Goal: Use online tool/utility: Utilize a website feature to perform a specific function

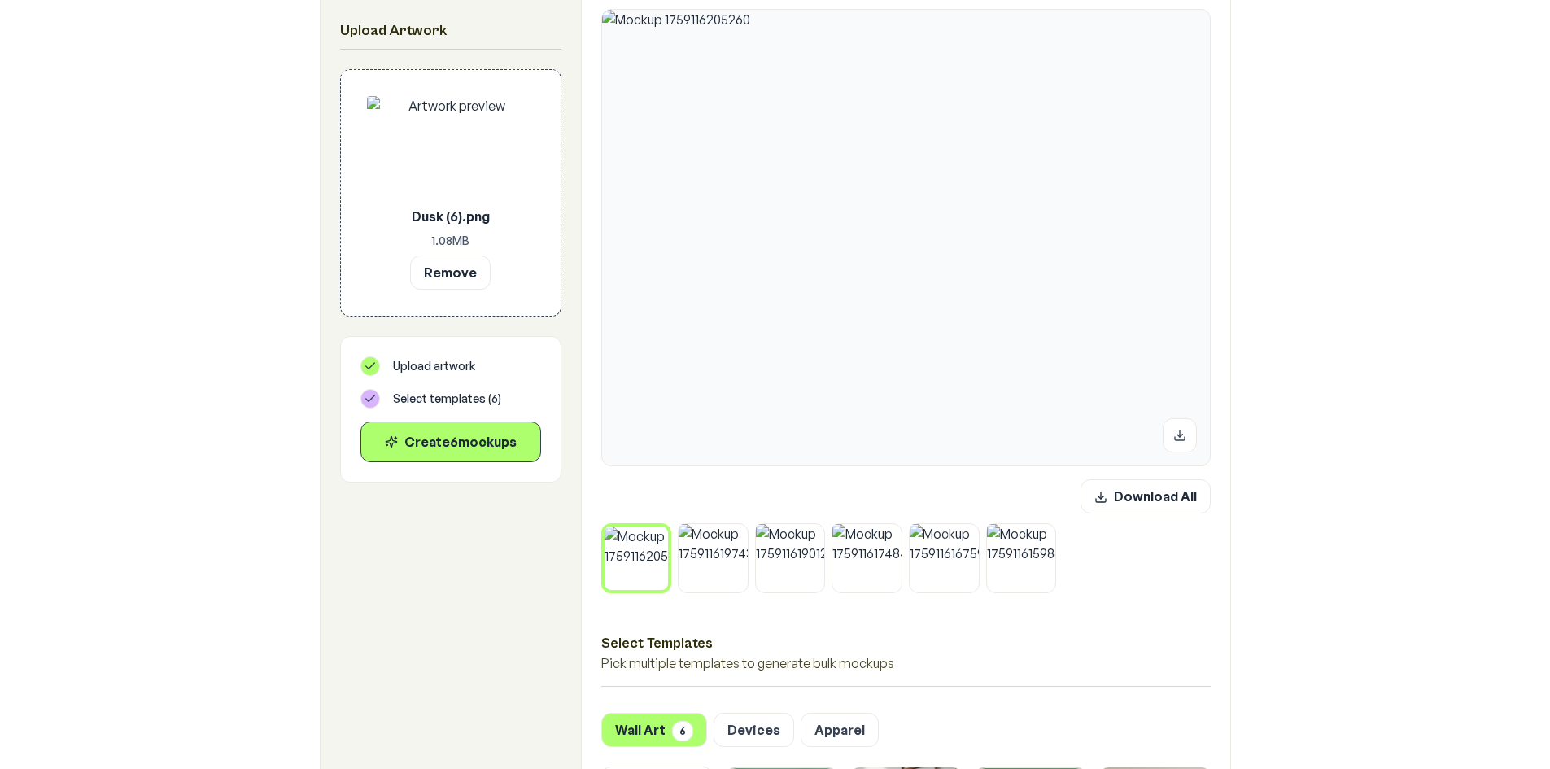
scroll to position [325, 0]
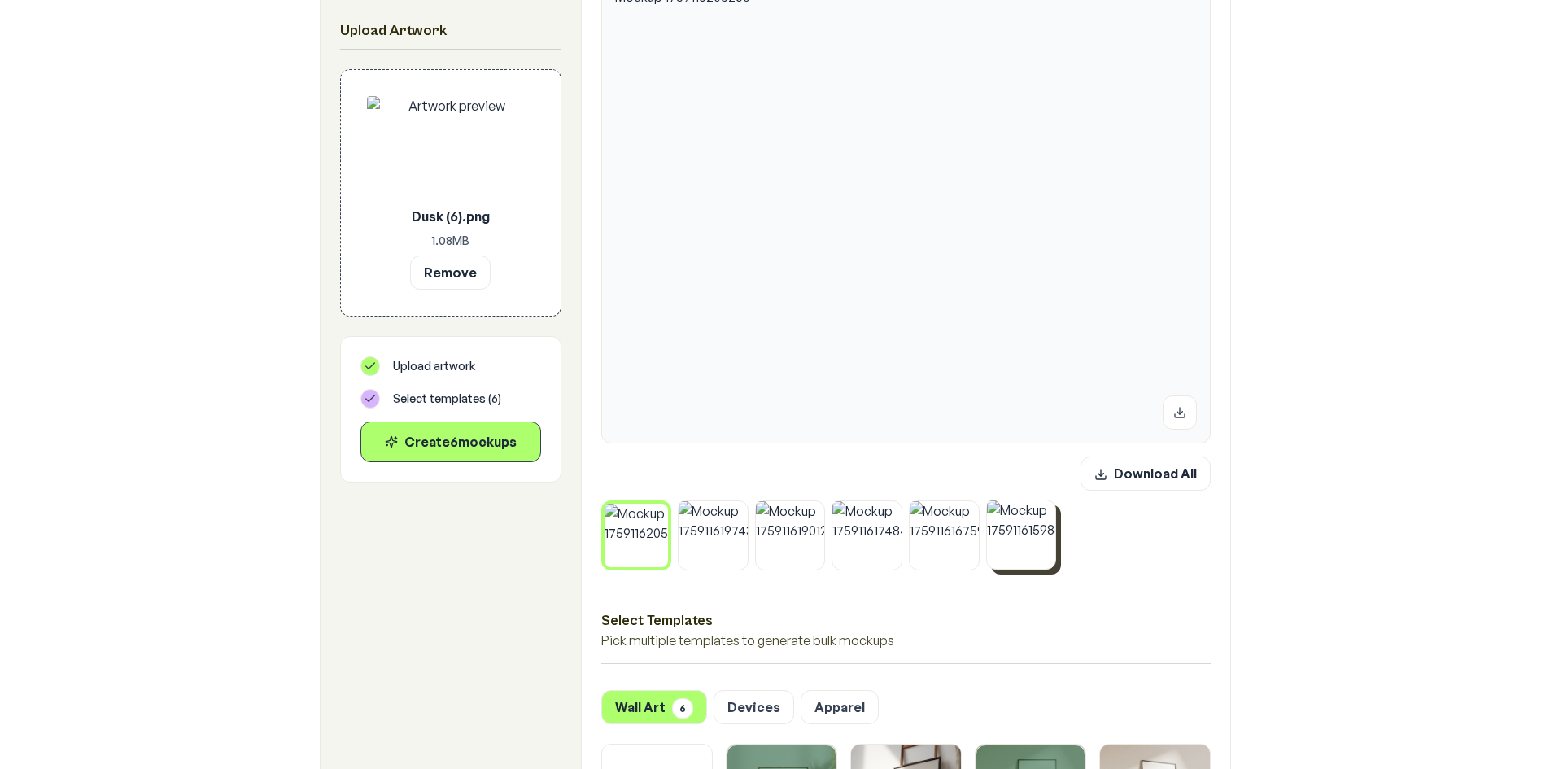
click at [1055, 505] on icon at bounding box center [1051, 505] width 10 height 10
click at [964, 506] on button at bounding box center [974, 504] width 21 height 21
click at [894, 508] on icon at bounding box center [898, 505] width 10 height 10
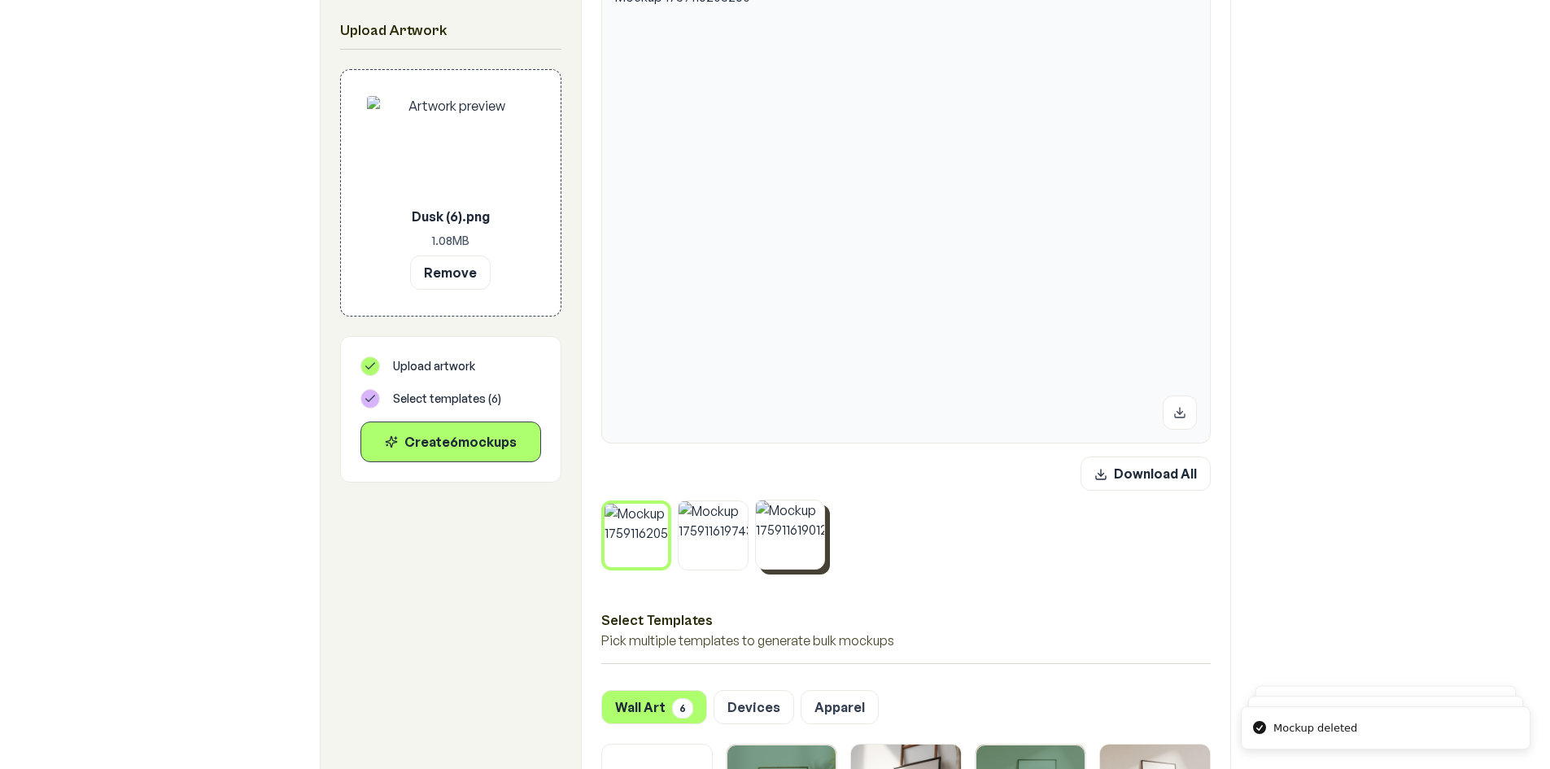
click at [818, 511] on button at bounding box center [820, 504] width 21 height 21
click at [745, 510] on button at bounding box center [743, 504] width 21 height 21
click at [661, 504] on icon at bounding box center [664, 508] width 10 height 10
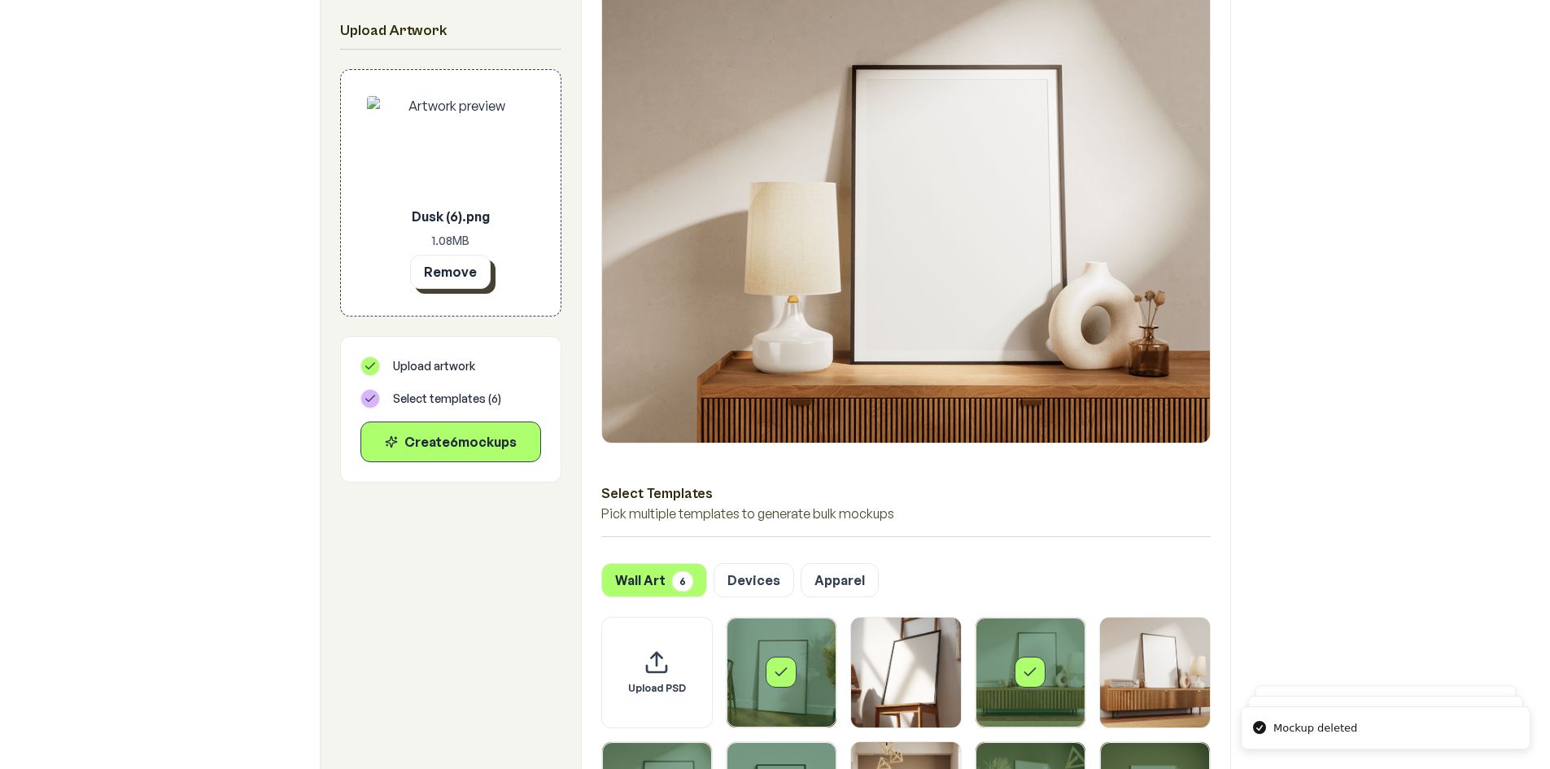
click at [454, 274] on button "Remove" at bounding box center [450, 272] width 81 height 34
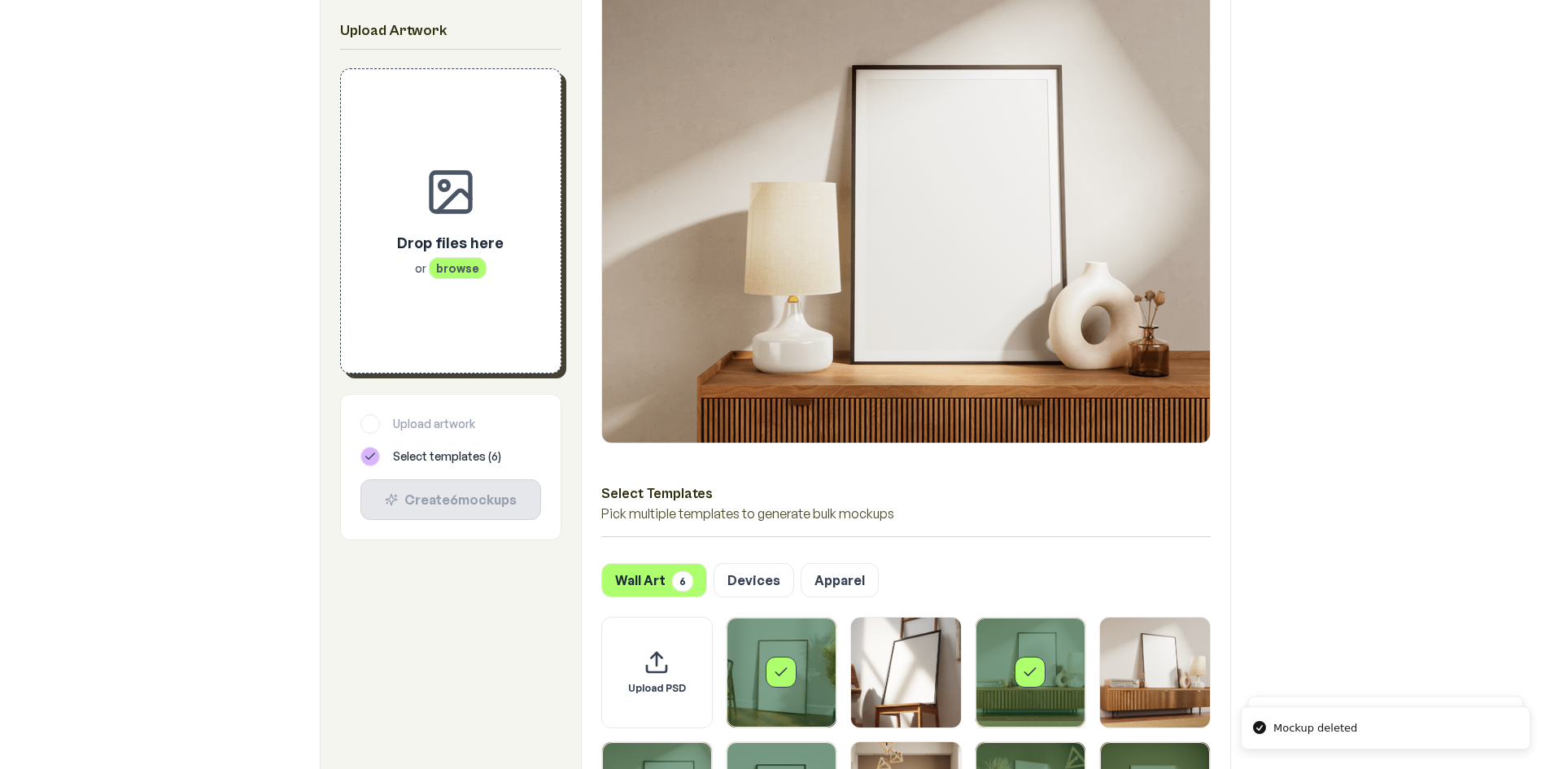
click at [448, 256] on div "Drop files here or browse" at bounding box center [450, 254] width 107 height 46
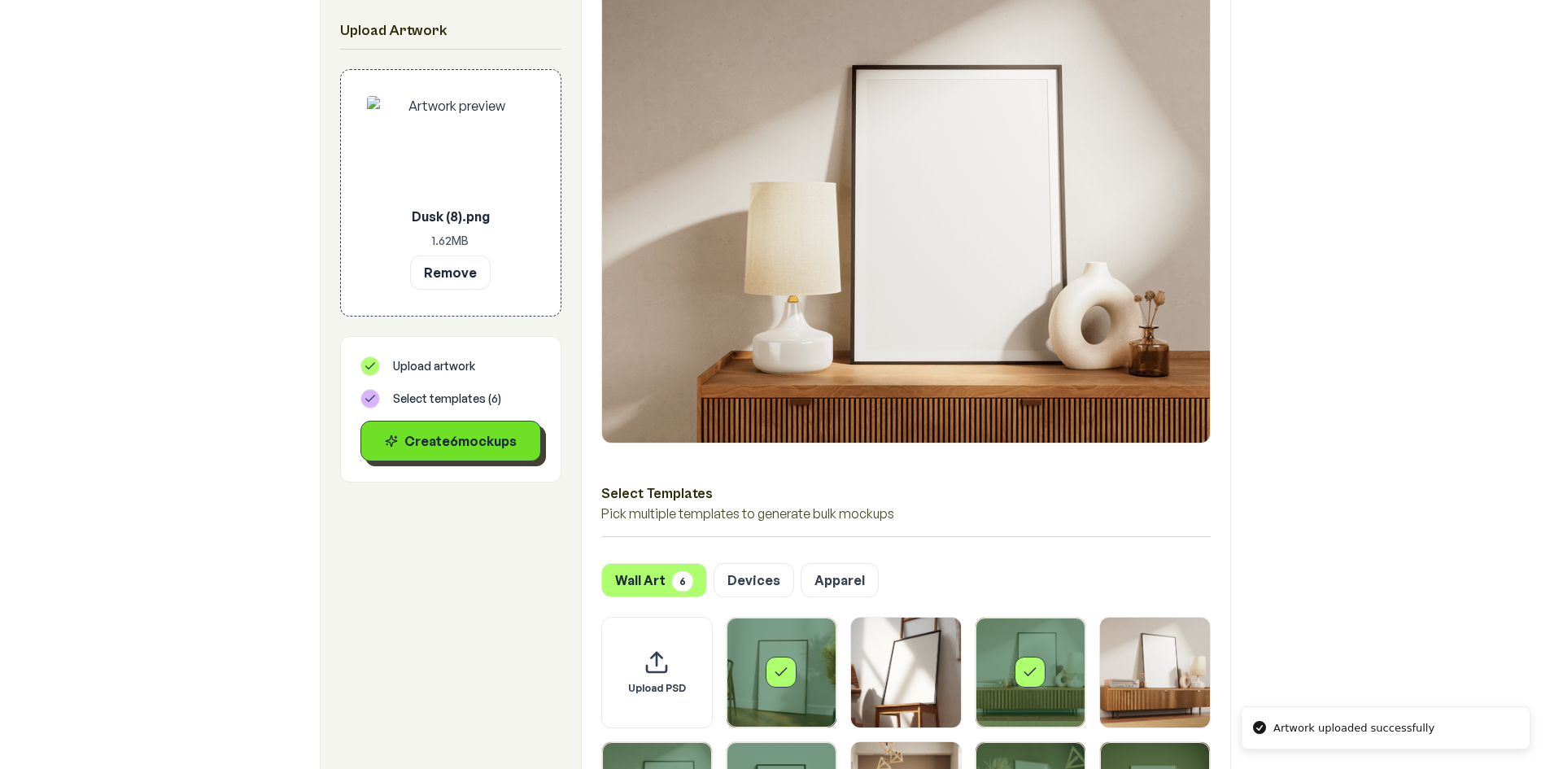
click at [470, 430] on button "Create 6 mockup s" at bounding box center [450, 441] width 181 height 41
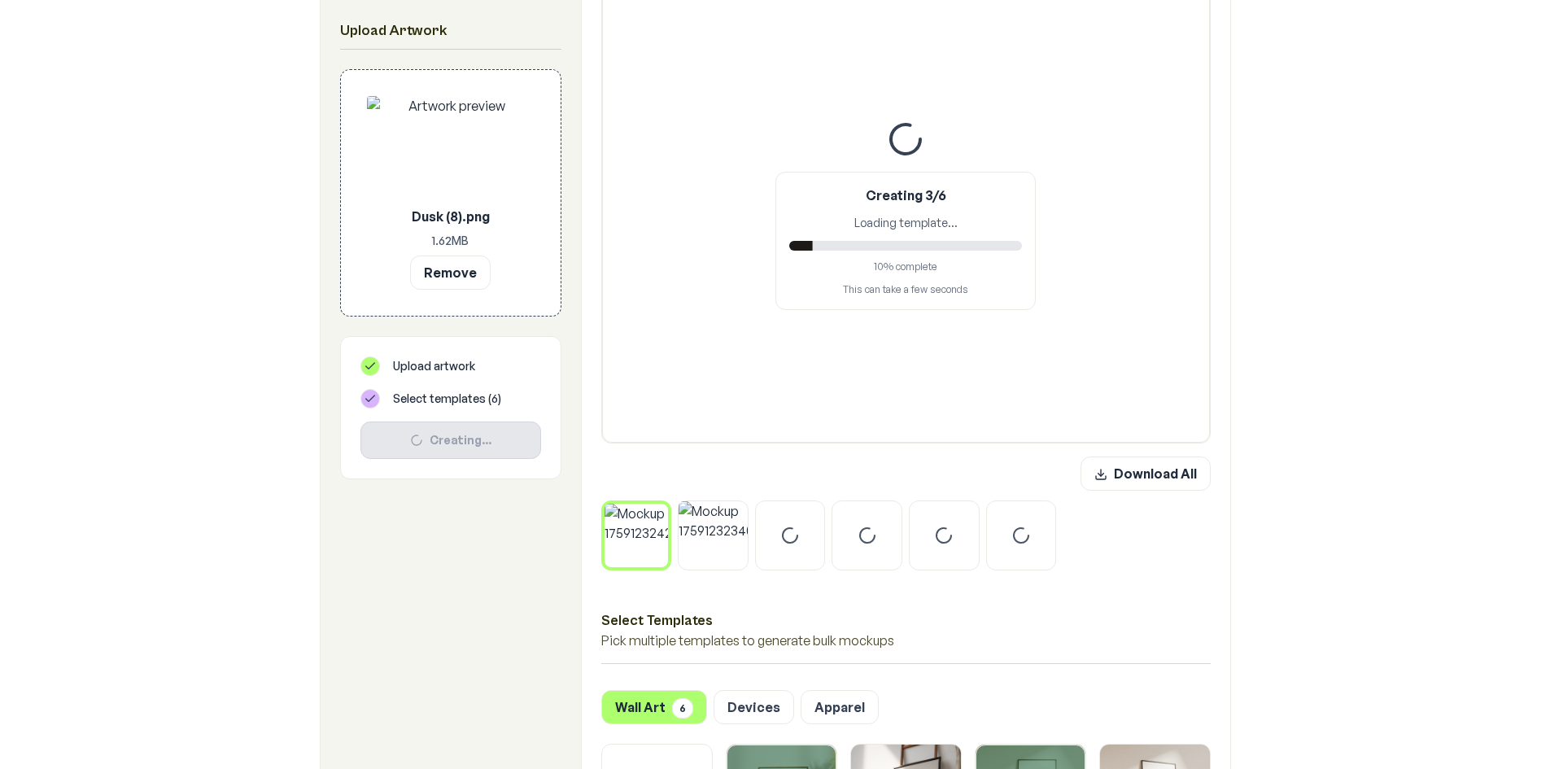
scroll to position [0, 0]
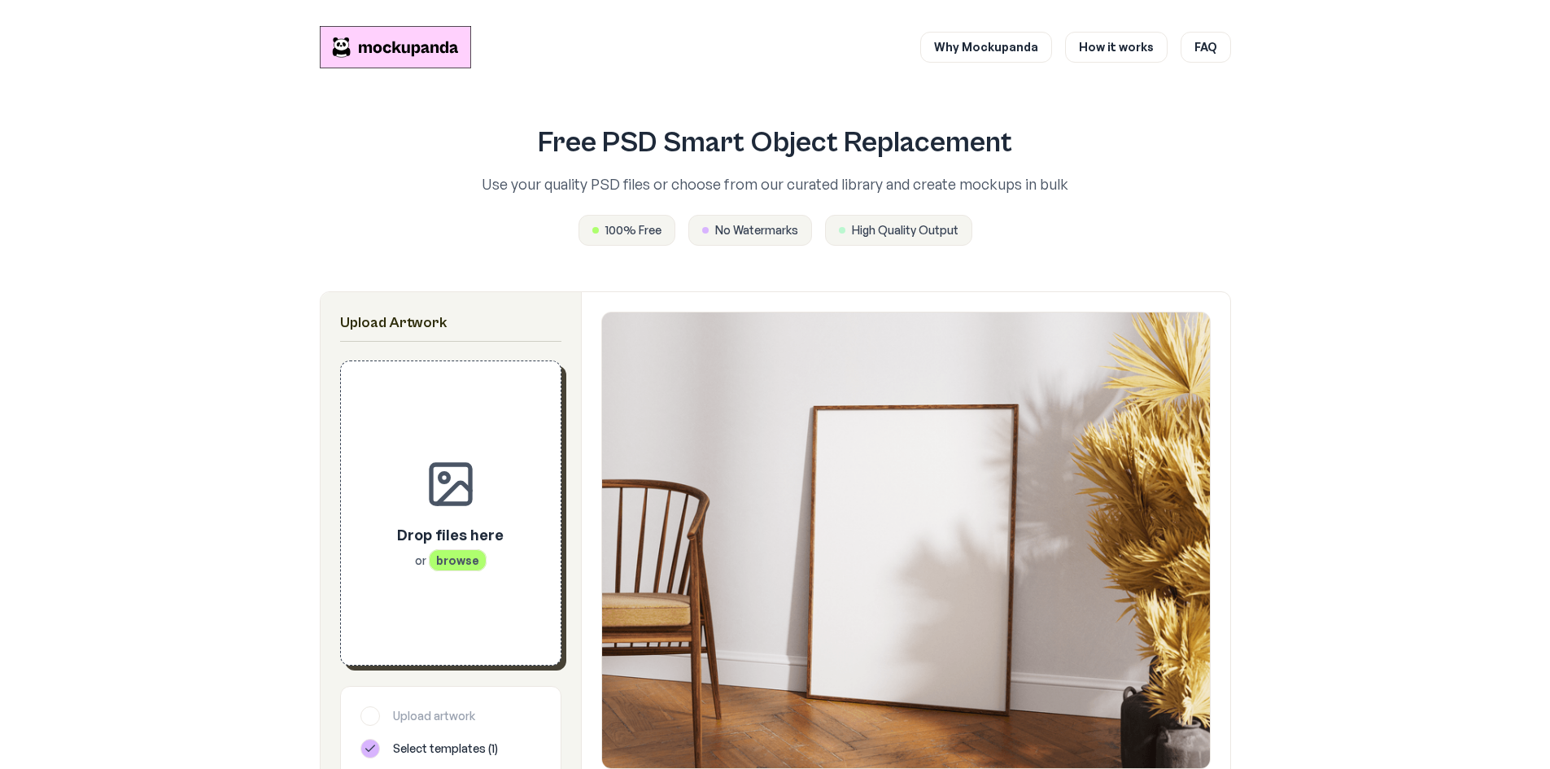
click at [458, 564] on span "browse" at bounding box center [458, 560] width 58 height 22
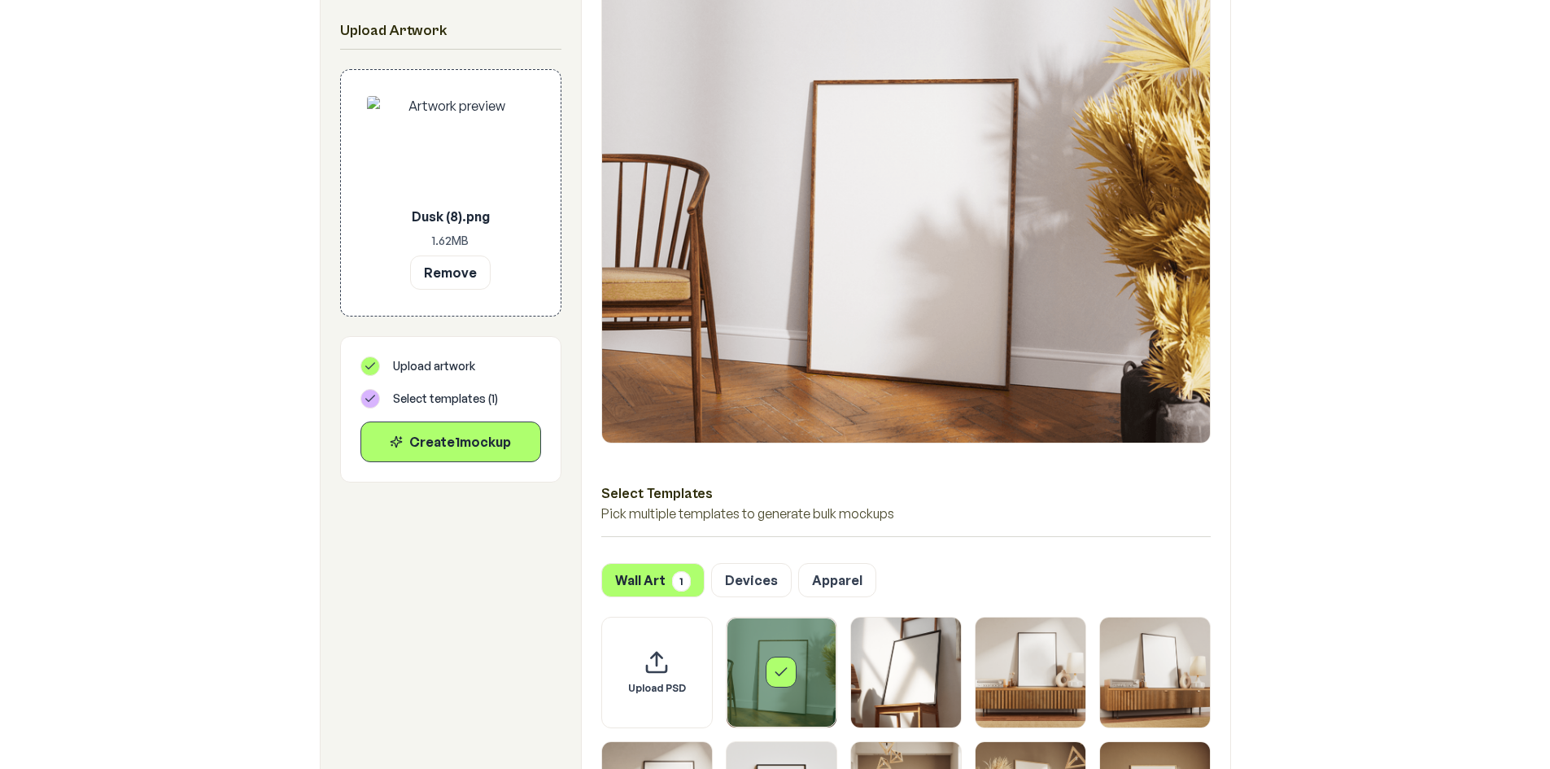
scroll to position [570, 0]
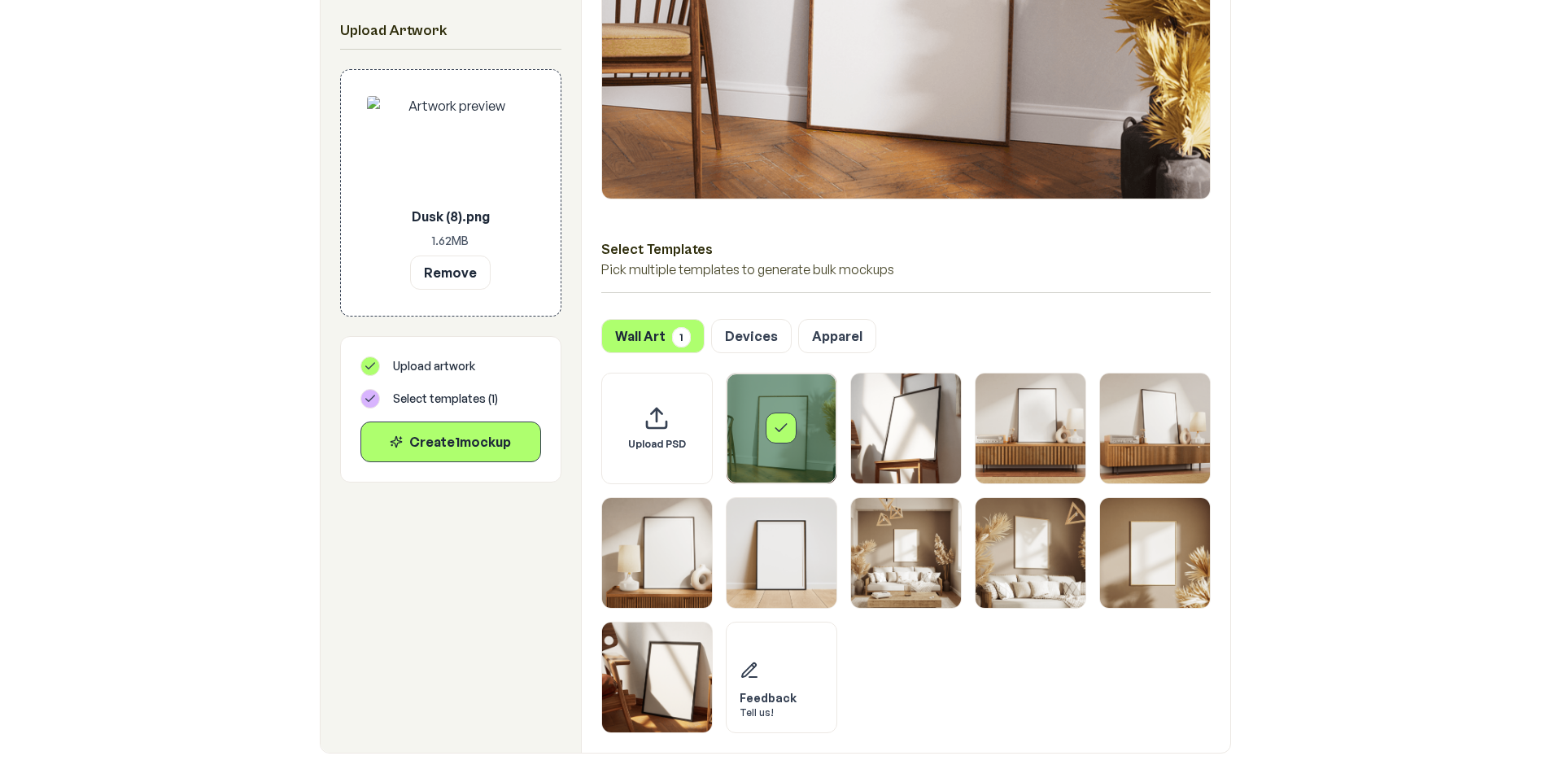
click at [785, 425] on icon "Select template Framed Poster" at bounding box center [780, 427] width 11 height 7
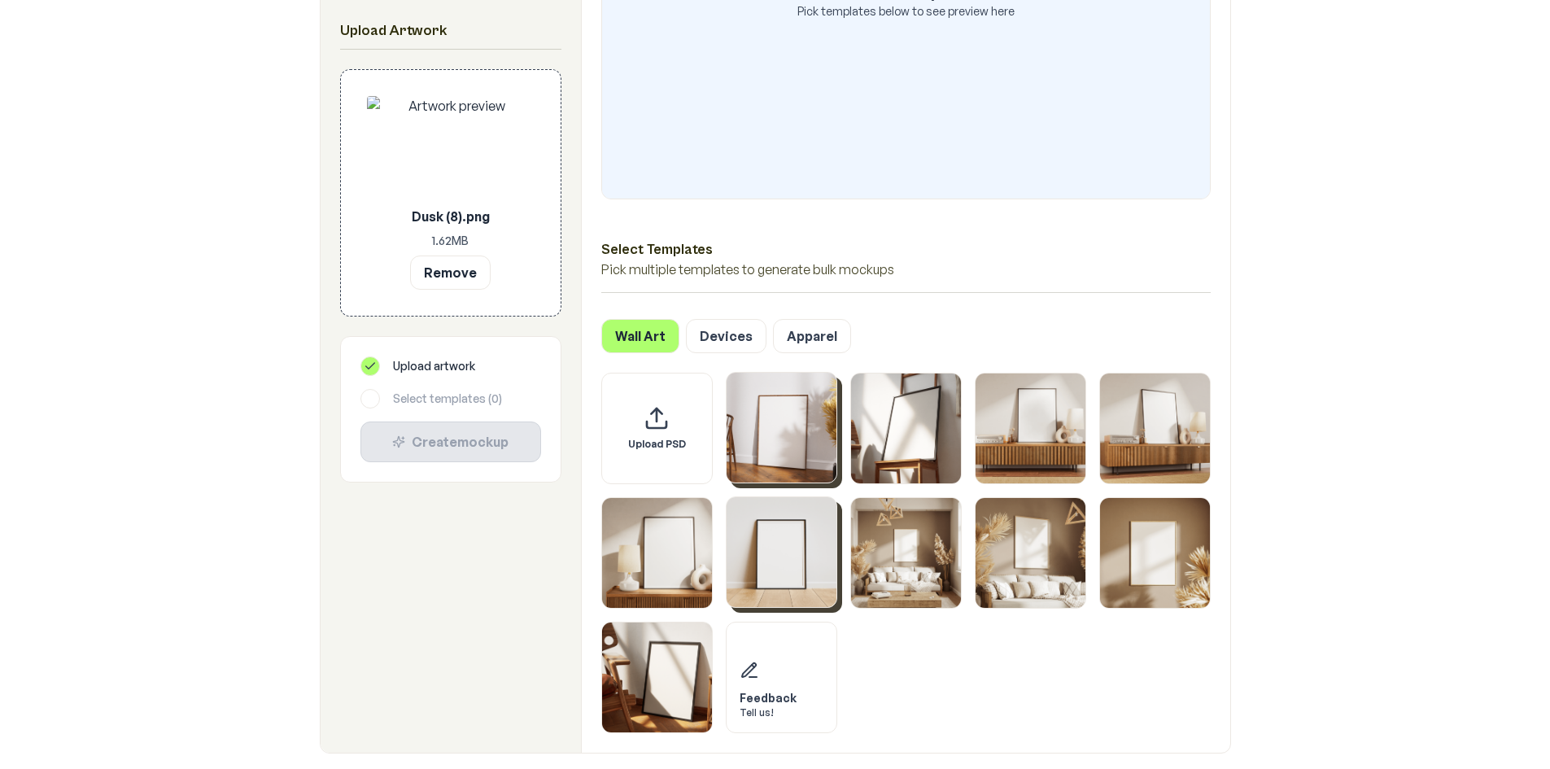
click at [782, 561] on img "Select template Framed Poster 6" at bounding box center [782, 552] width 110 height 110
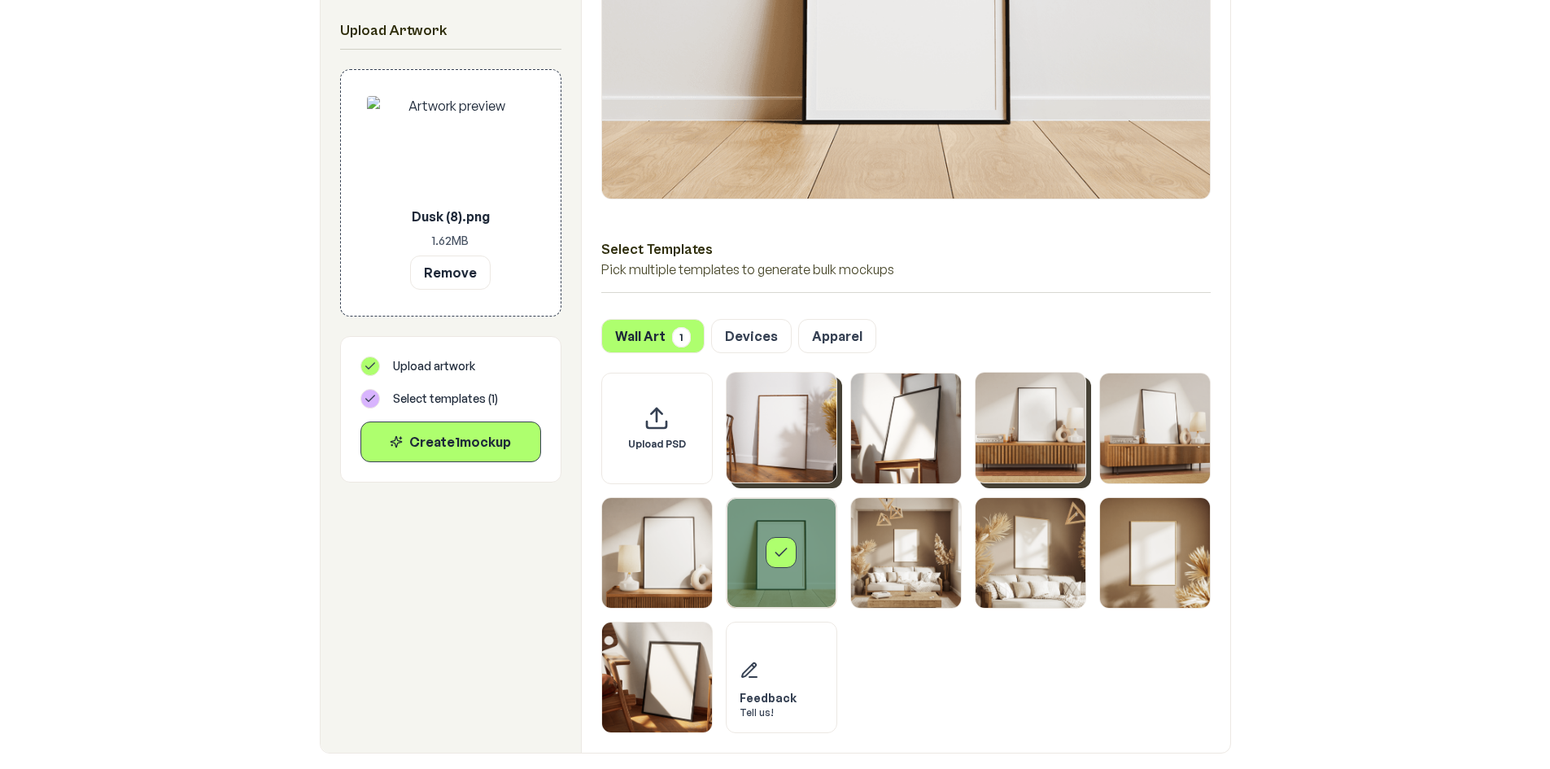
click at [1042, 424] on img "Select template Framed Poster 3" at bounding box center [1031, 428] width 110 height 110
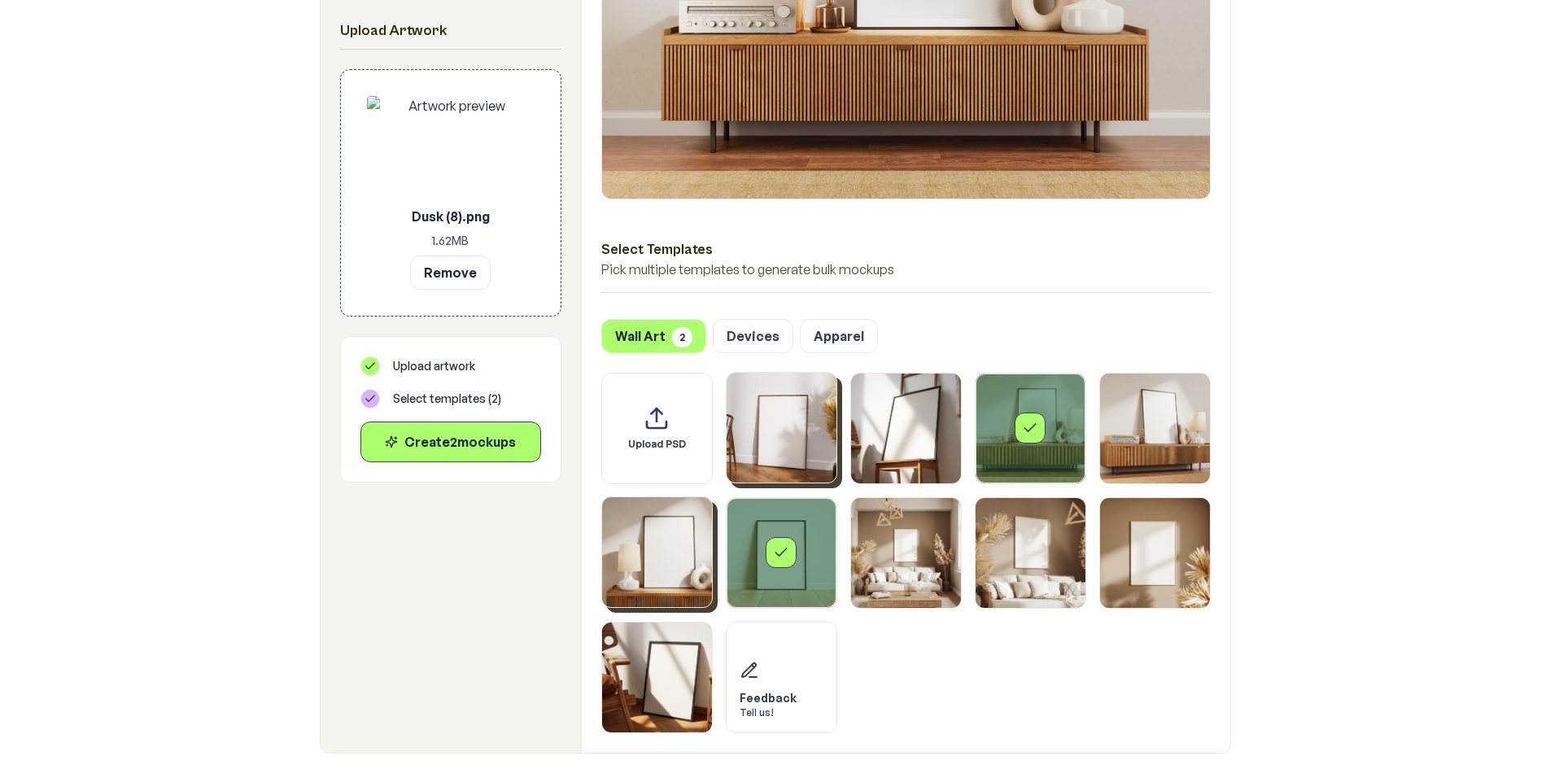
click at [670, 580] on img "Select template Framed Poster 5" at bounding box center [657, 552] width 110 height 110
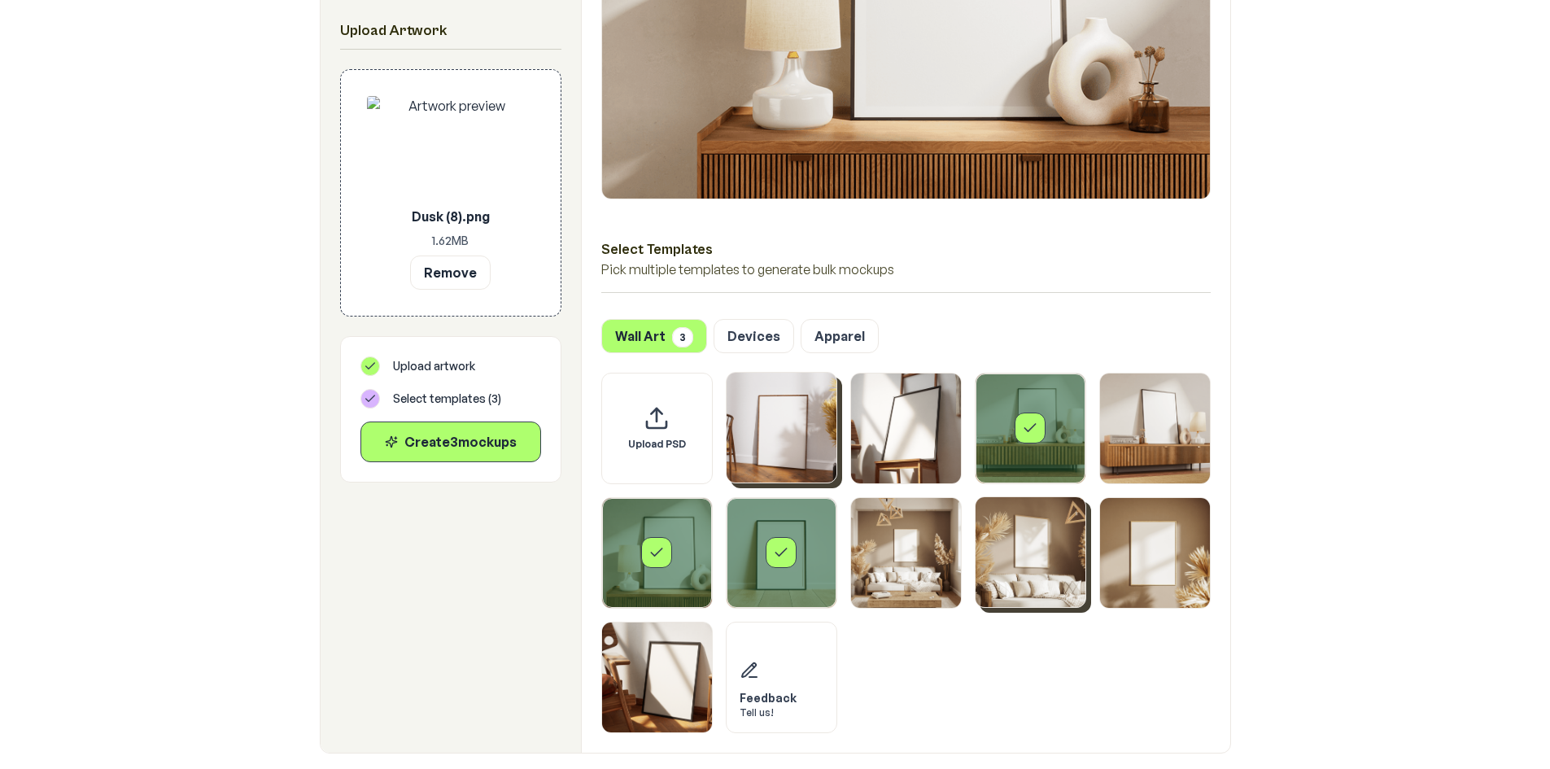
click at [1005, 540] on img "Select template Framed Poster 8" at bounding box center [1031, 552] width 110 height 110
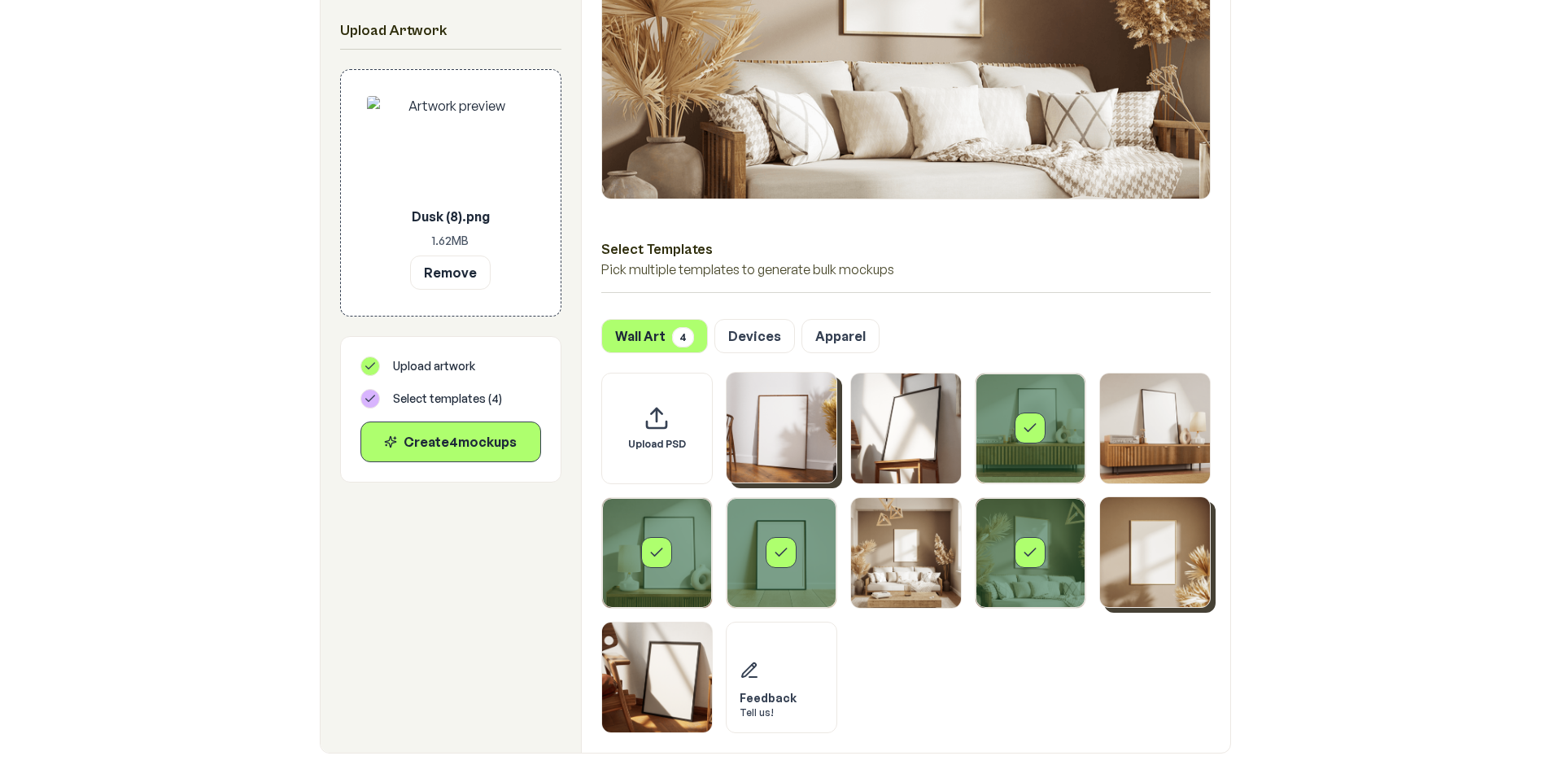
click at [1190, 562] on img "Select template Framed Poster 9" at bounding box center [1155, 552] width 110 height 110
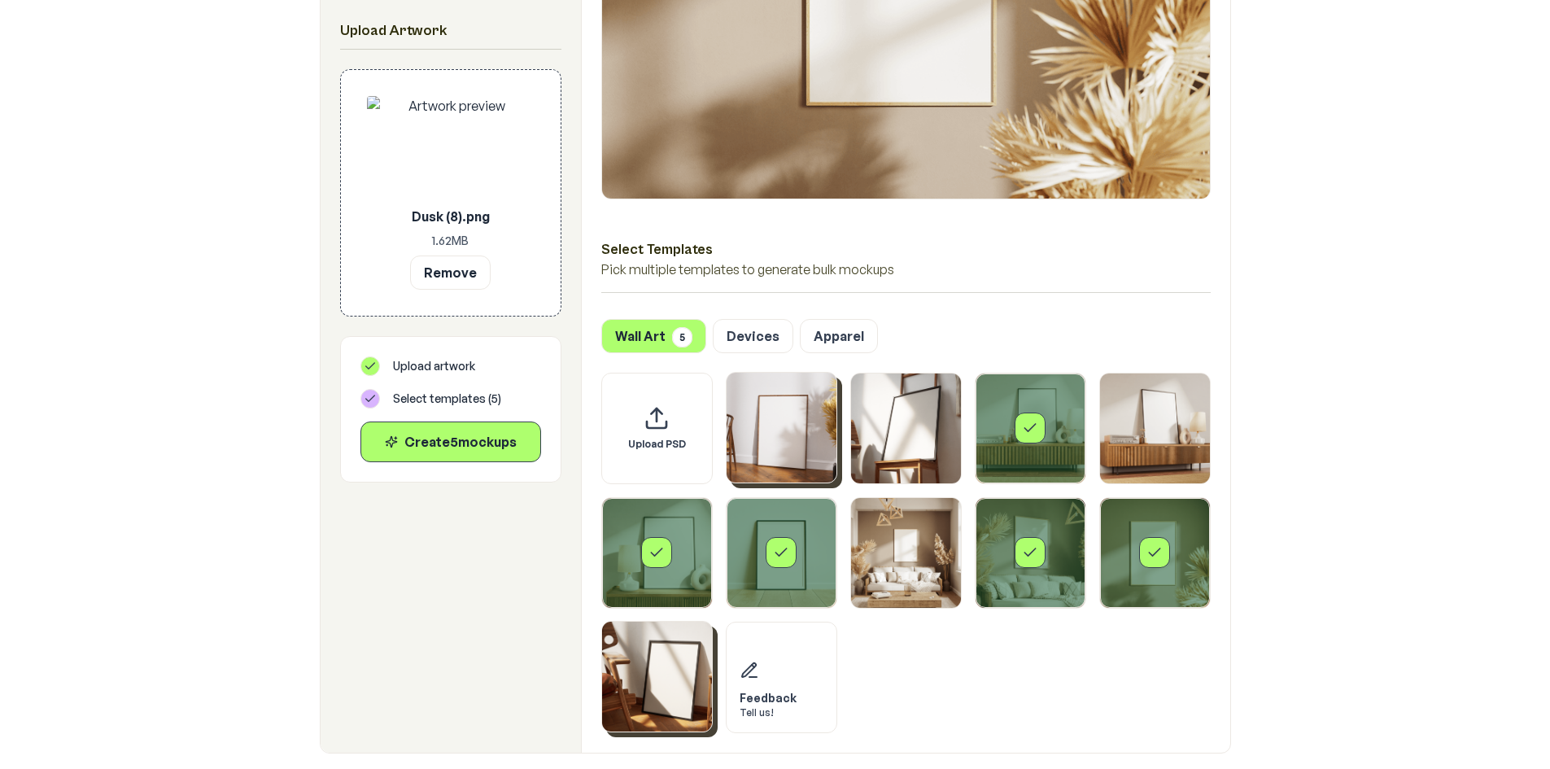
click at [651, 697] on img "Select template Framed Poster 10" at bounding box center [657, 677] width 110 height 110
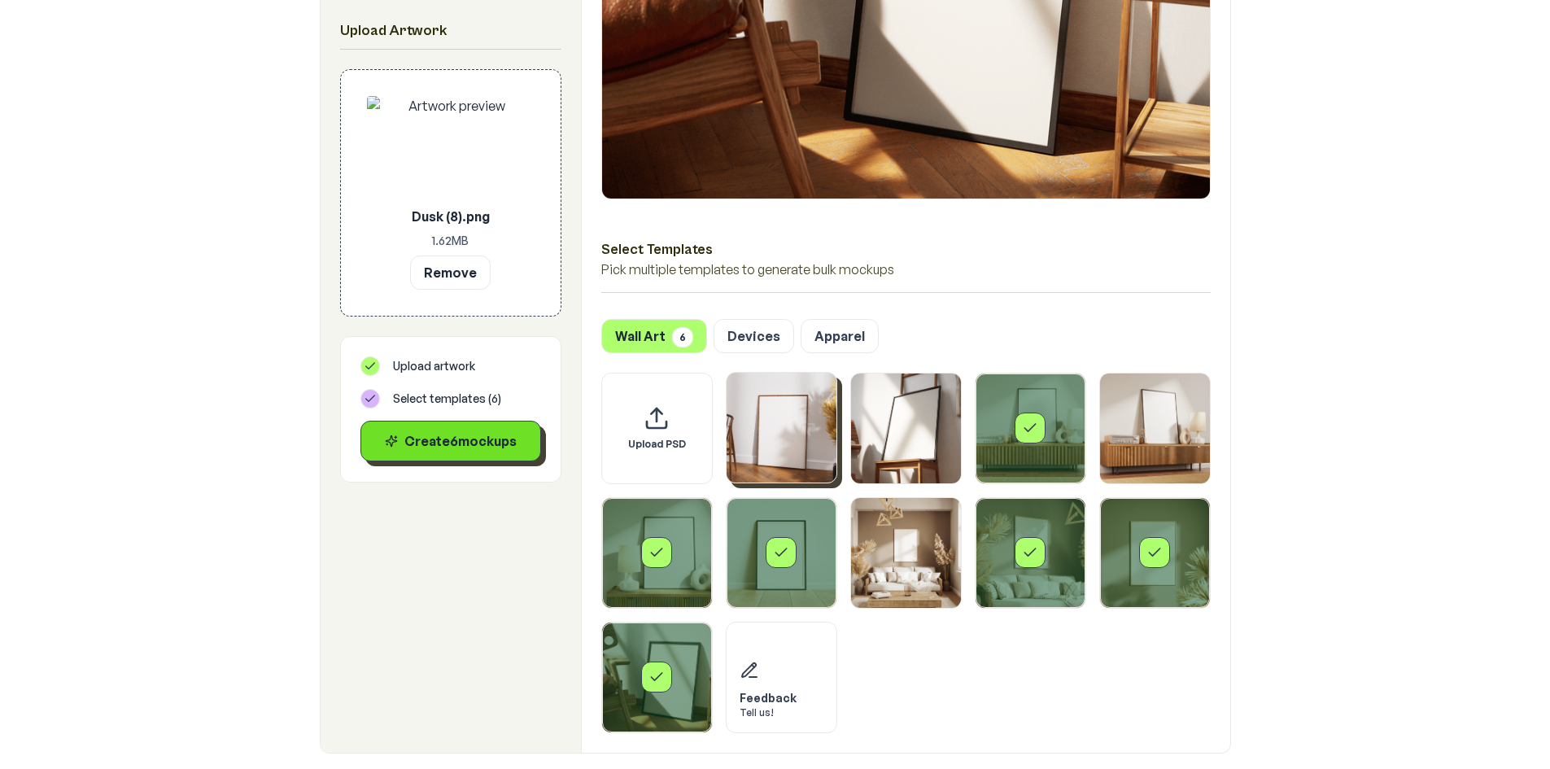
click at [422, 439] on div "Create 6 mockup s" at bounding box center [450, 441] width 153 height 20
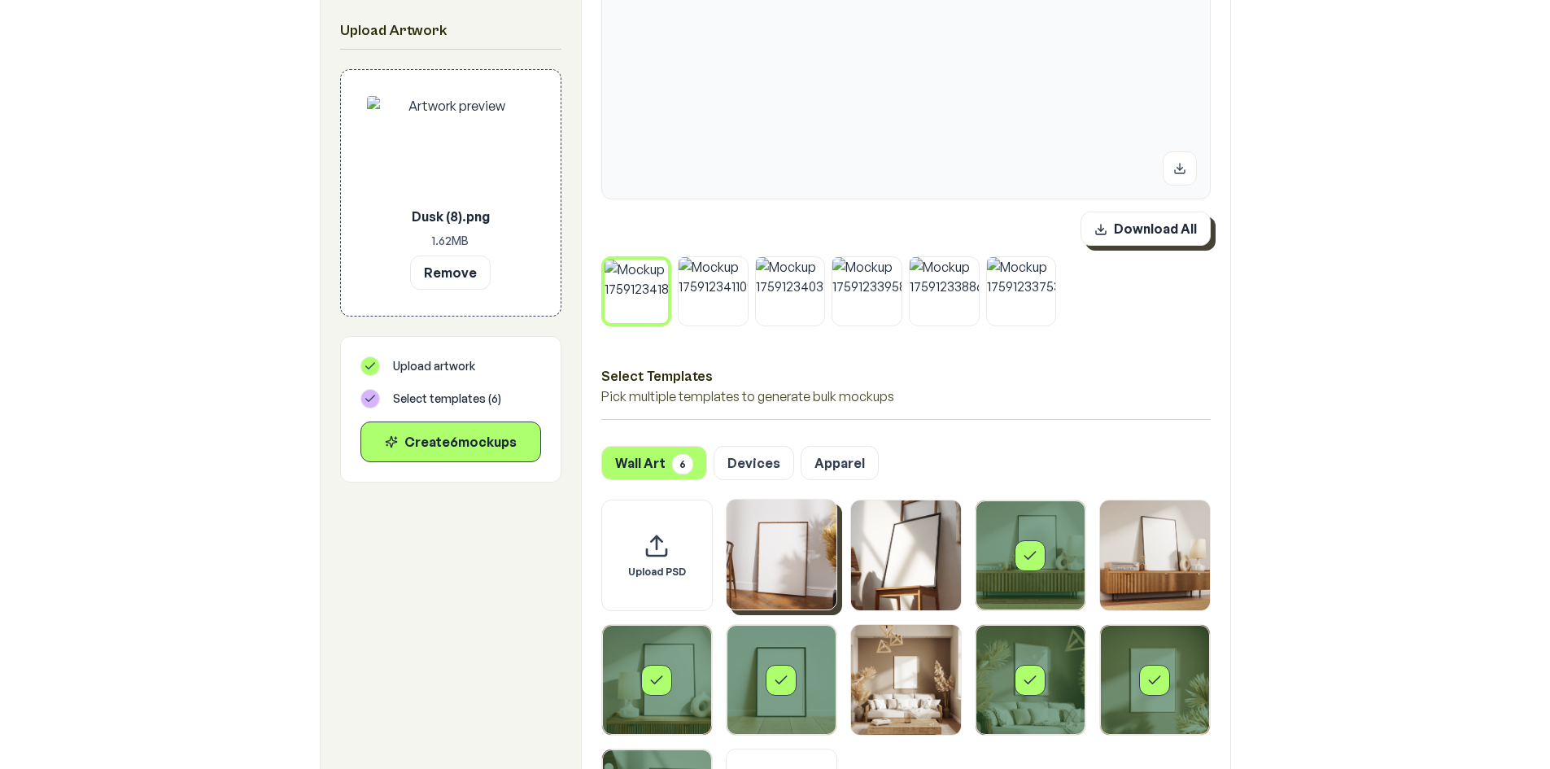
click at [1147, 234] on button "Download All" at bounding box center [1146, 229] width 130 height 34
click at [456, 269] on button "Remove" at bounding box center [450, 272] width 81 height 34
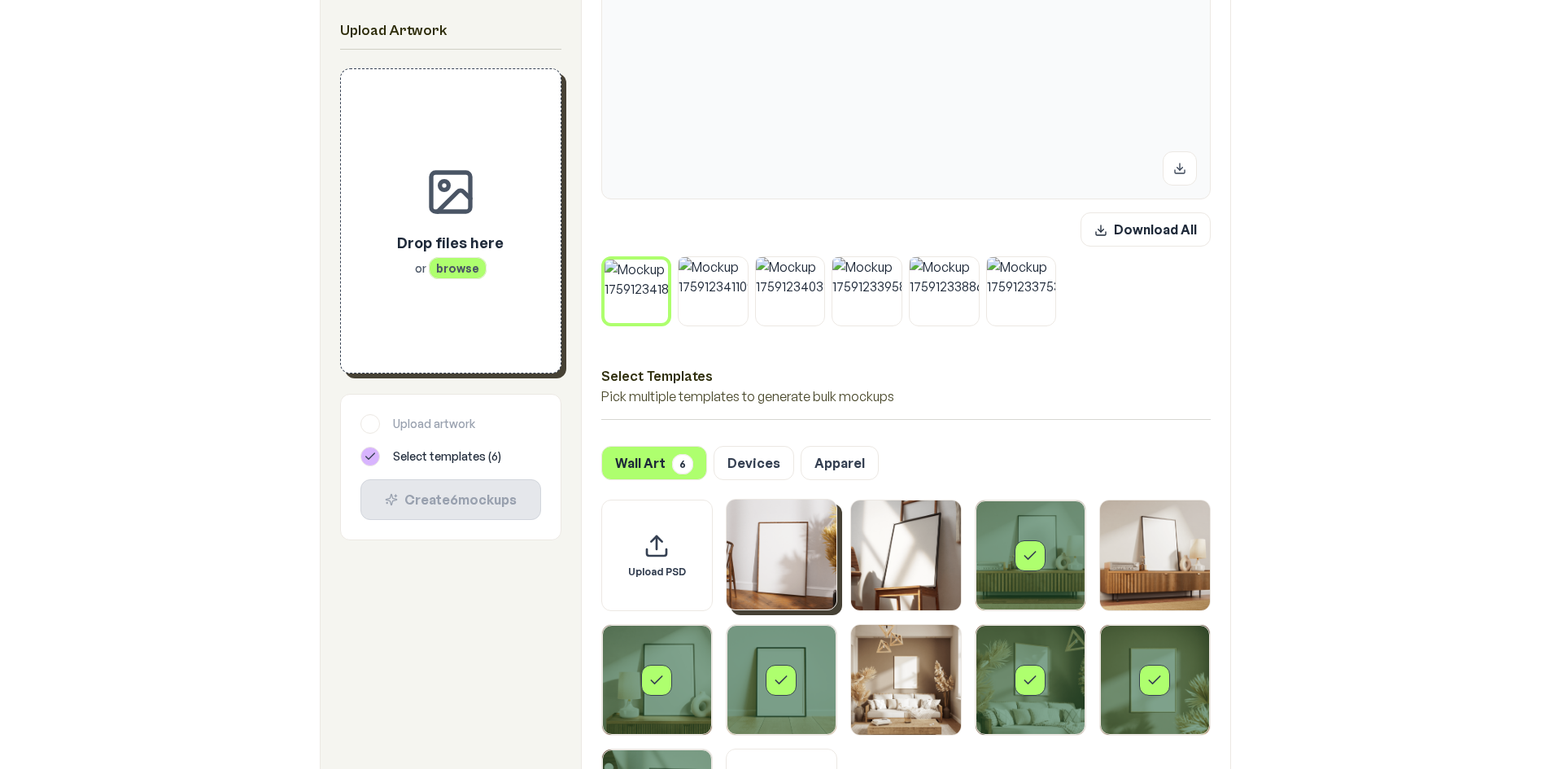
click at [461, 275] on span "browse" at bounding box center [458, 268] width 58 height 22
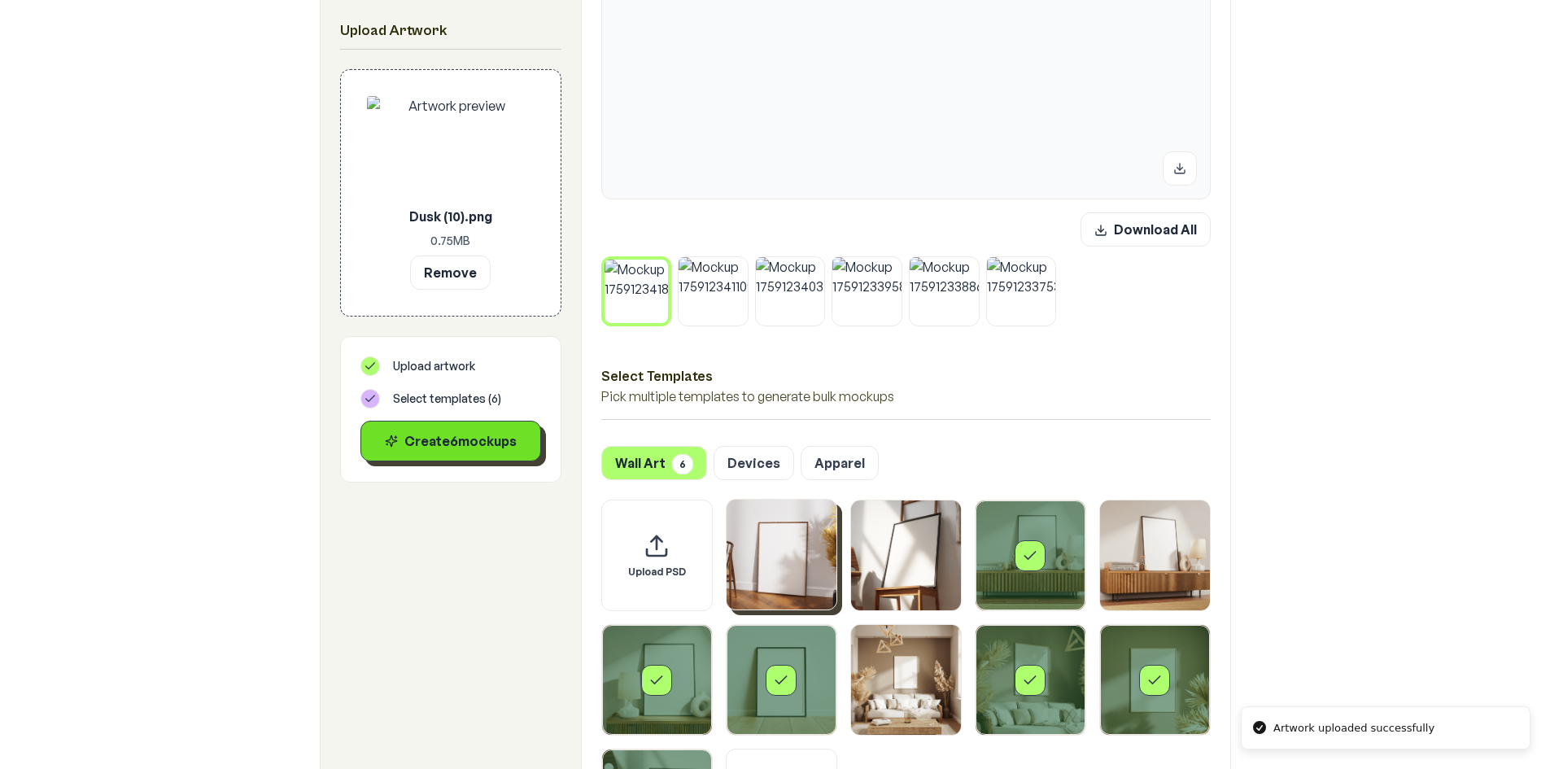
click at [446, 445] on div "Create 6 mockup s" at bounding box center [450, 441] width 153 height 20
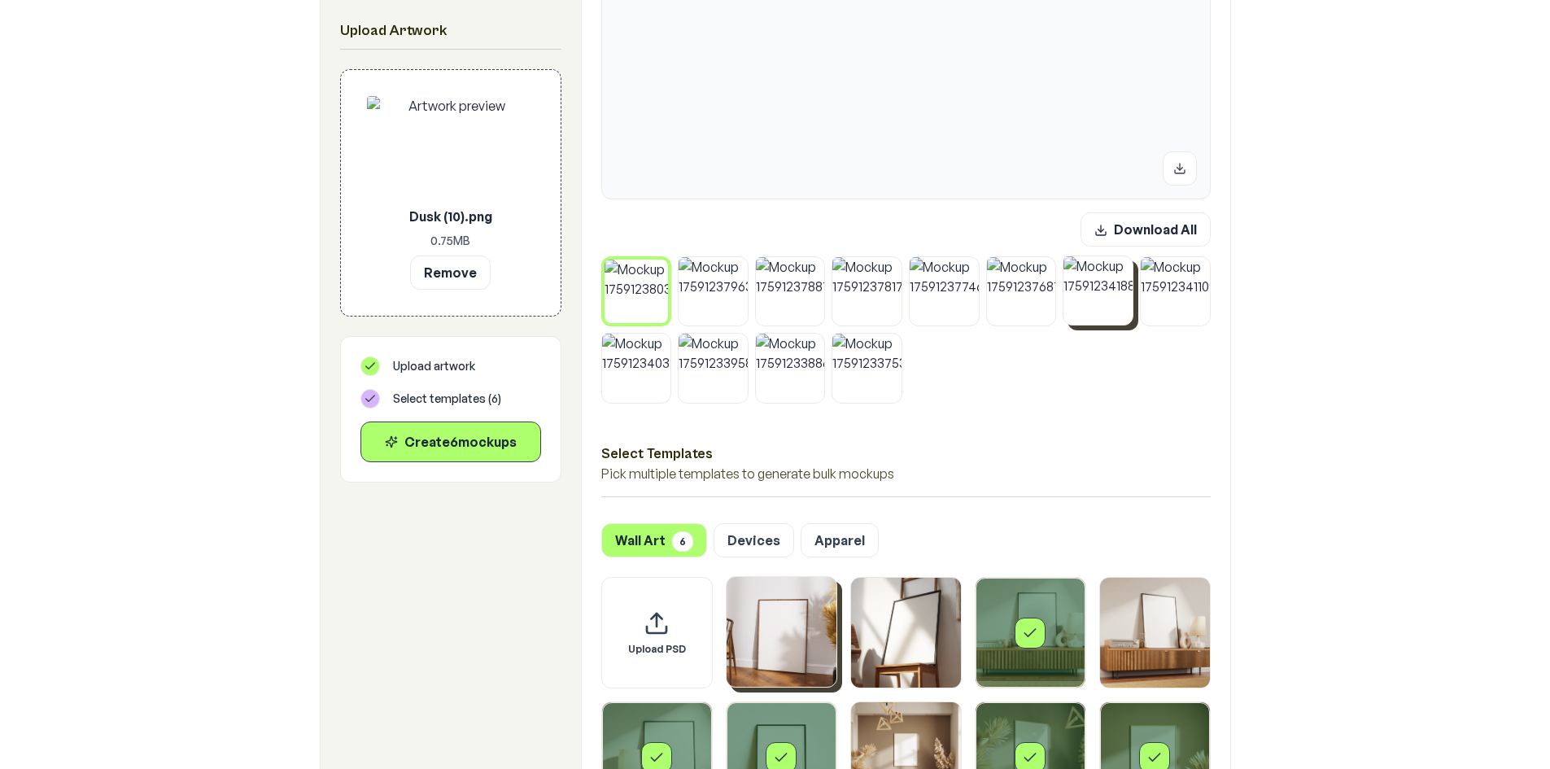
click at [1122, 258] on button at bounding box center [1128, 260] width 21 height 21
click at [1122, 258] on button at bounding box center [1128, 261] width 21 height 21
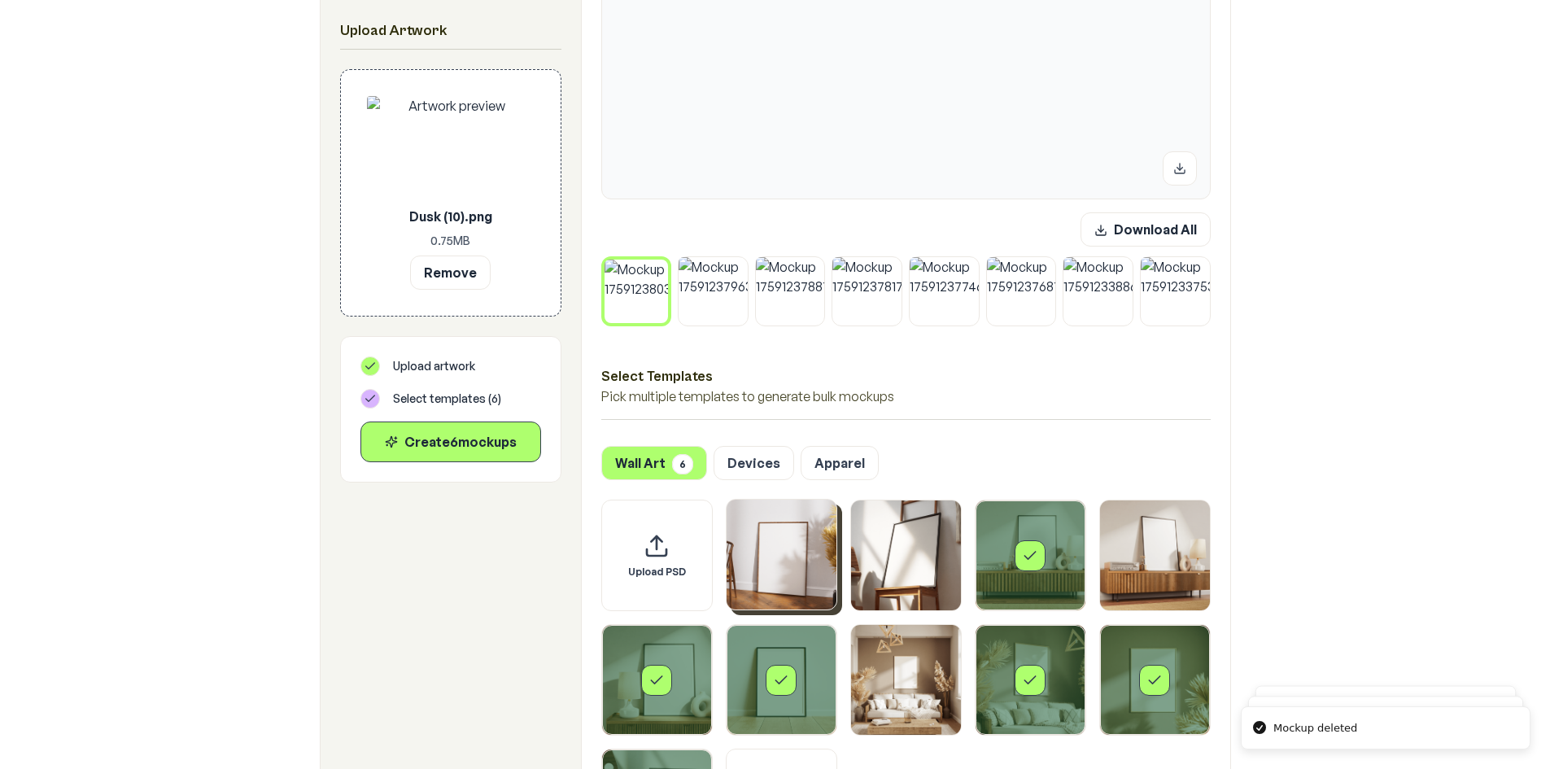
click at [1122, 258] on button at bounding box center [1128, 261] width 21 height 21
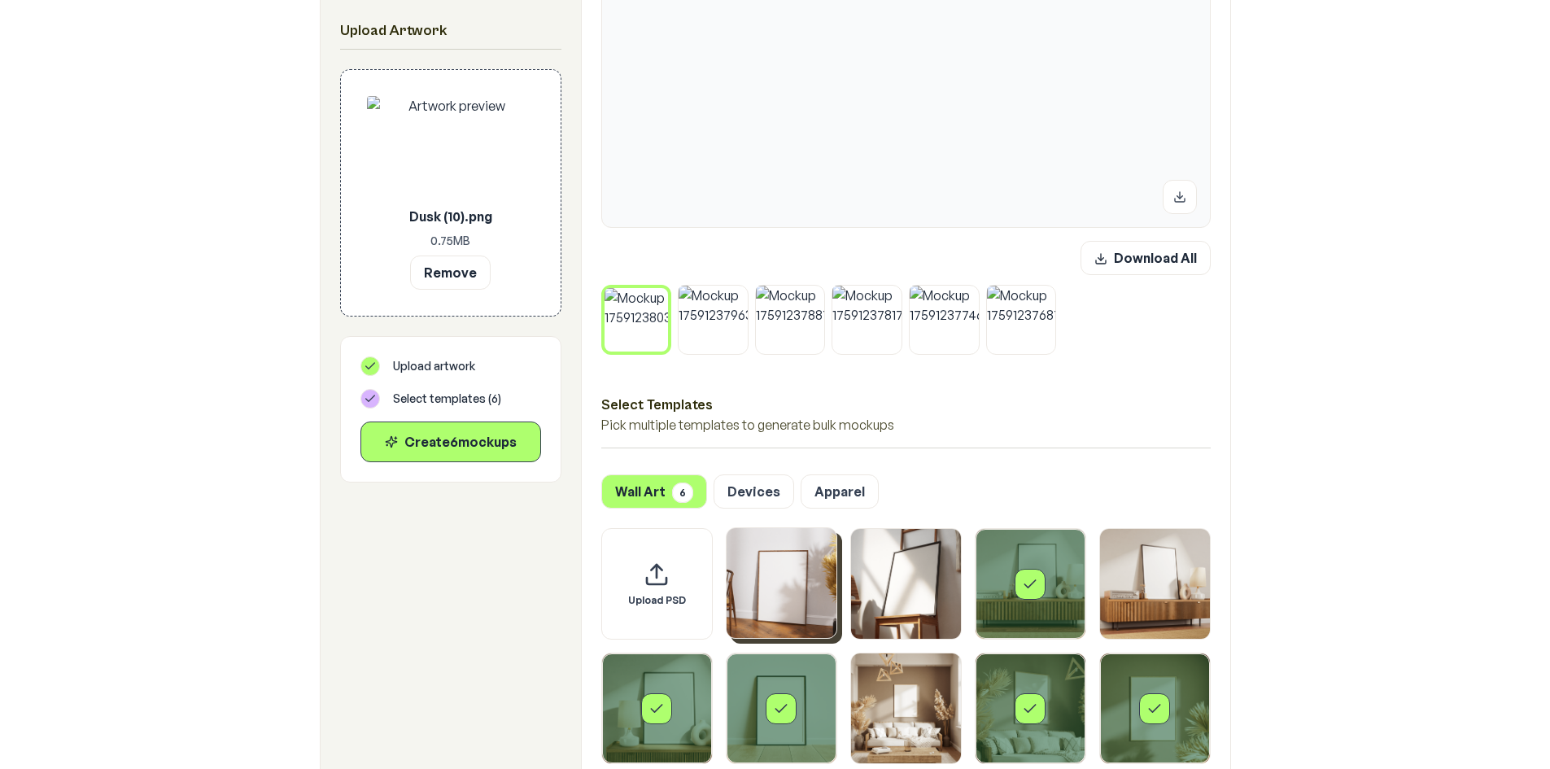
scroll to position [488, 0]
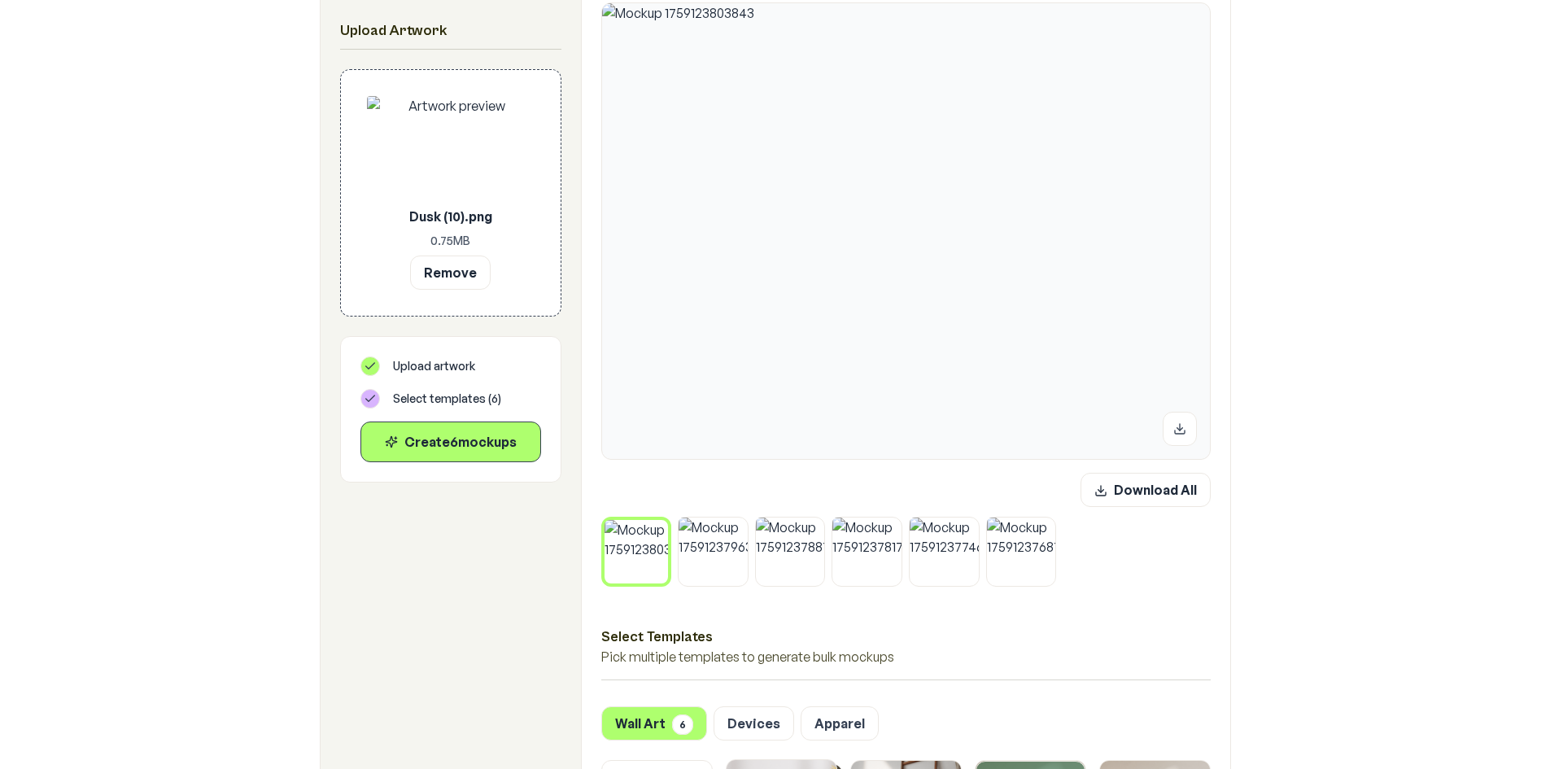
scroll to position [163, 0]
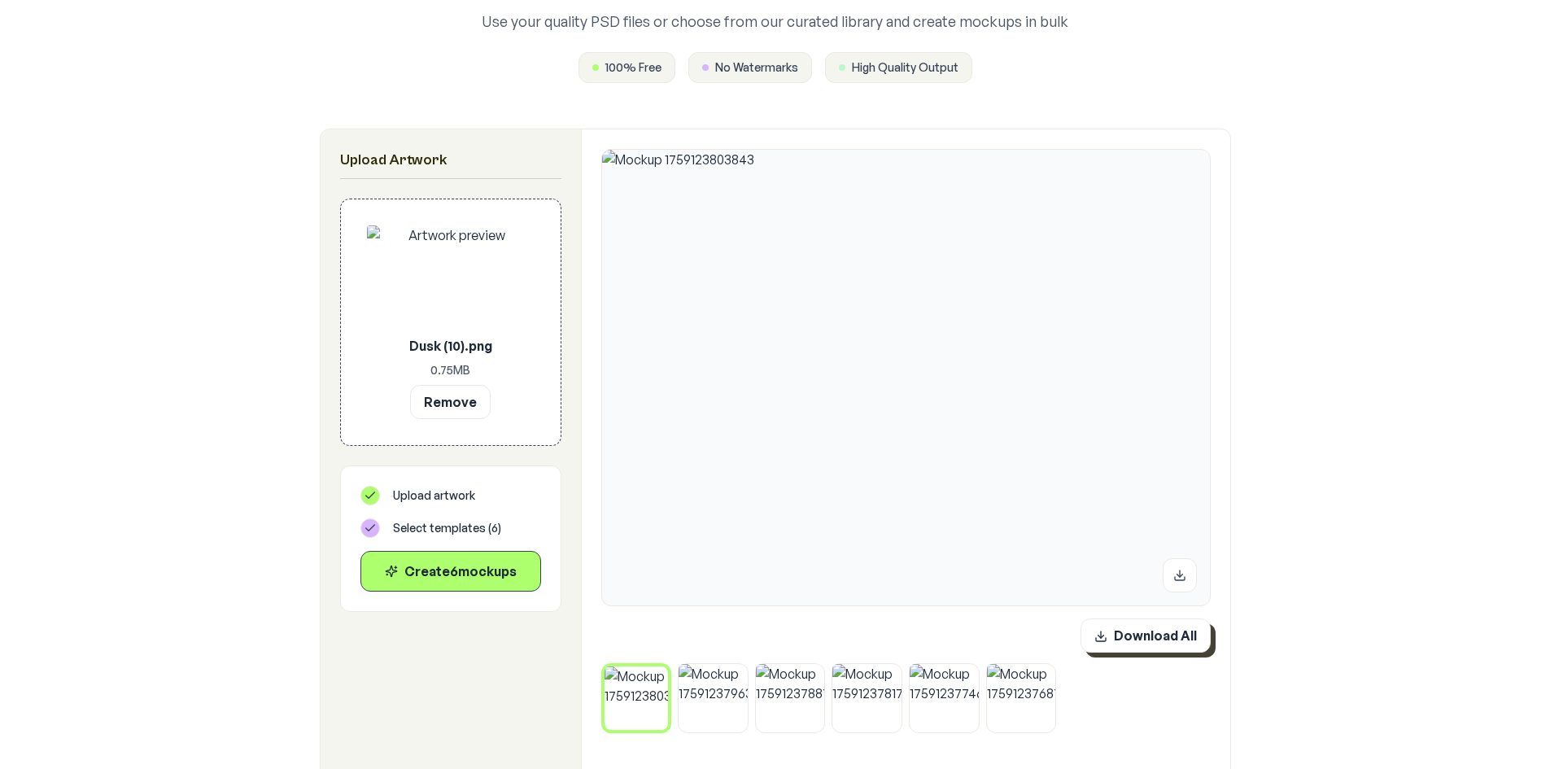
click at [1148, 638] on button "Download All" at bounding box center [1146, 635] width 130 height 34
click at [446, 398] on button "Remove" at bounding box center [450, 401] width 81 height 34
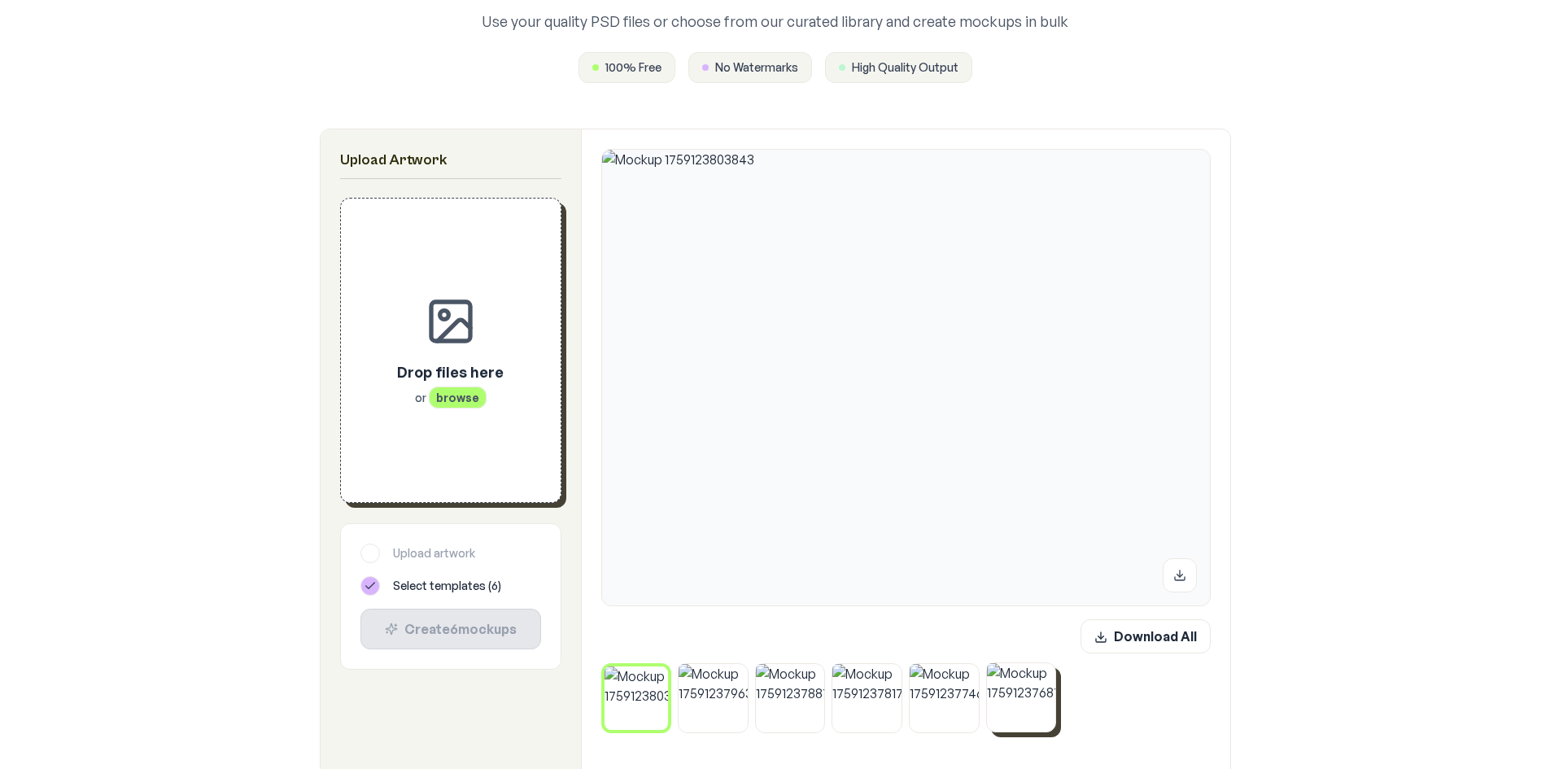
click at [1053, 666] on icon at bounding box center [1051, 667] width 10 height 10
click at [664, 663] on button at bounding box center [663, 670] width 21 height 21
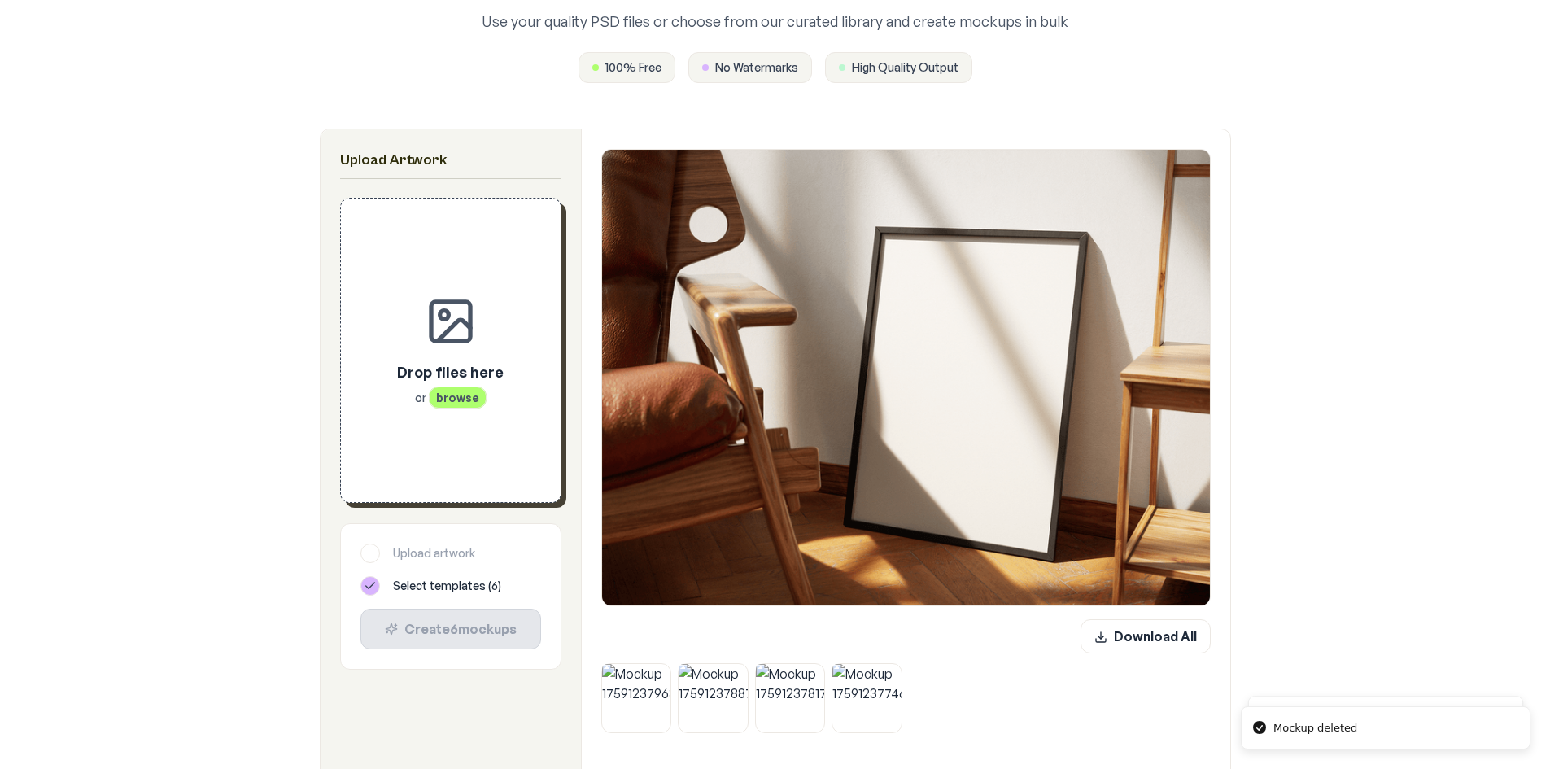
click at [664, 663] on icon at bounding box center [667, 668] width 10 height 10
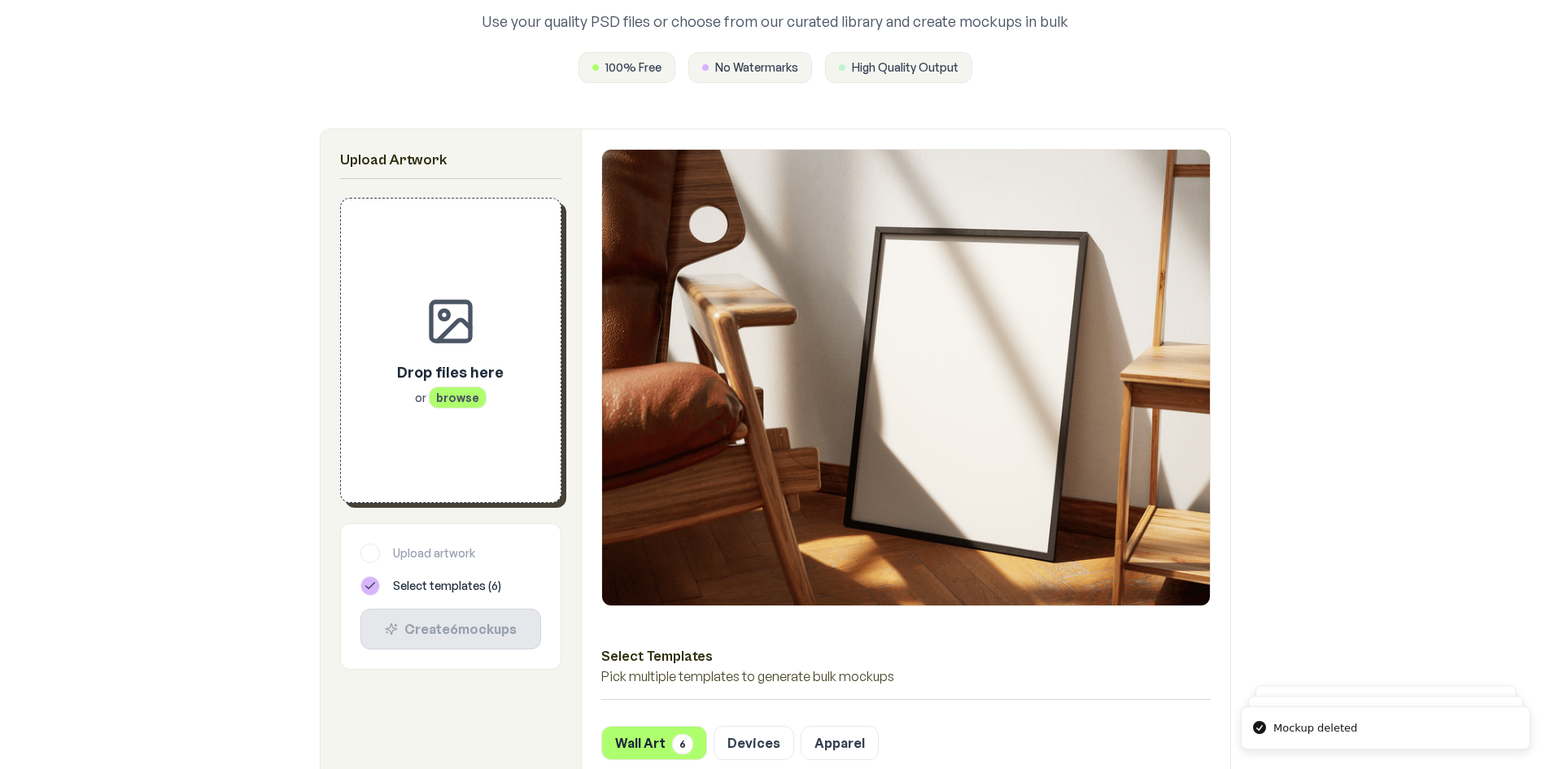
click at [450, 394] on span "browse" at bounding box center [458, 398] width 58 height 22
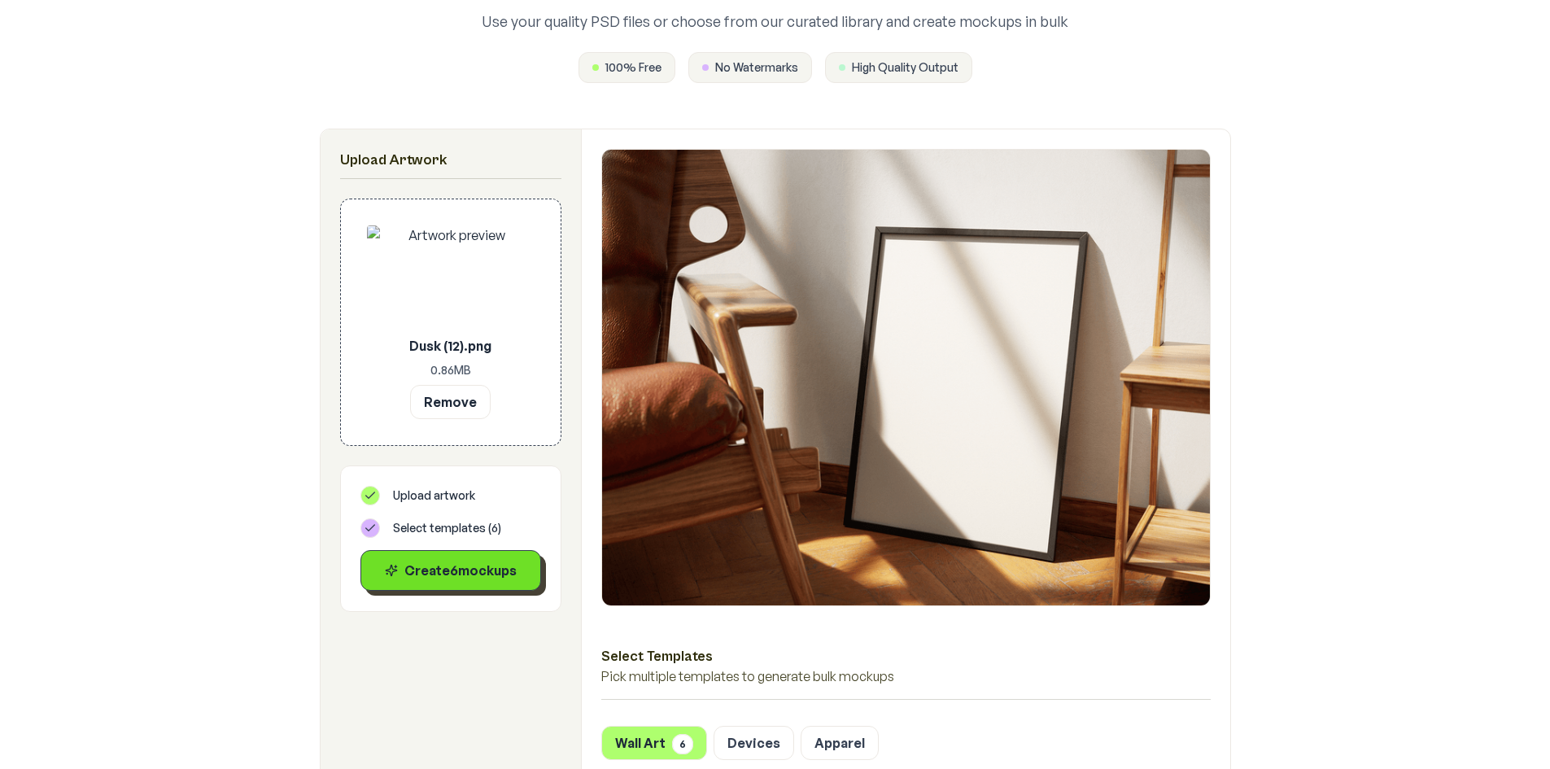
click at [437, 583] on button "Create 6 mockup s" at bounding box center [450, 570] width 181 height 41
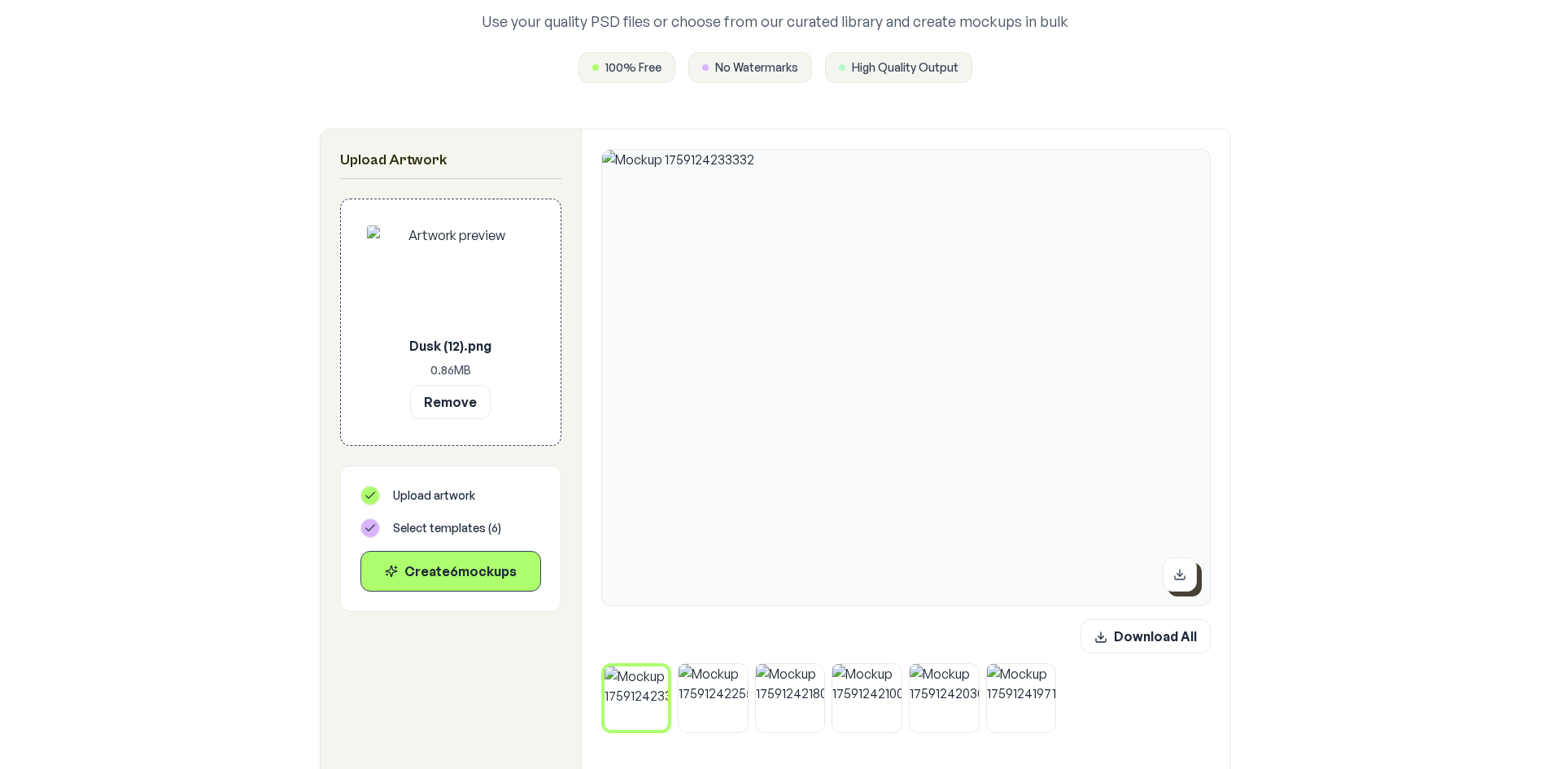
scroll to position [325, 0]
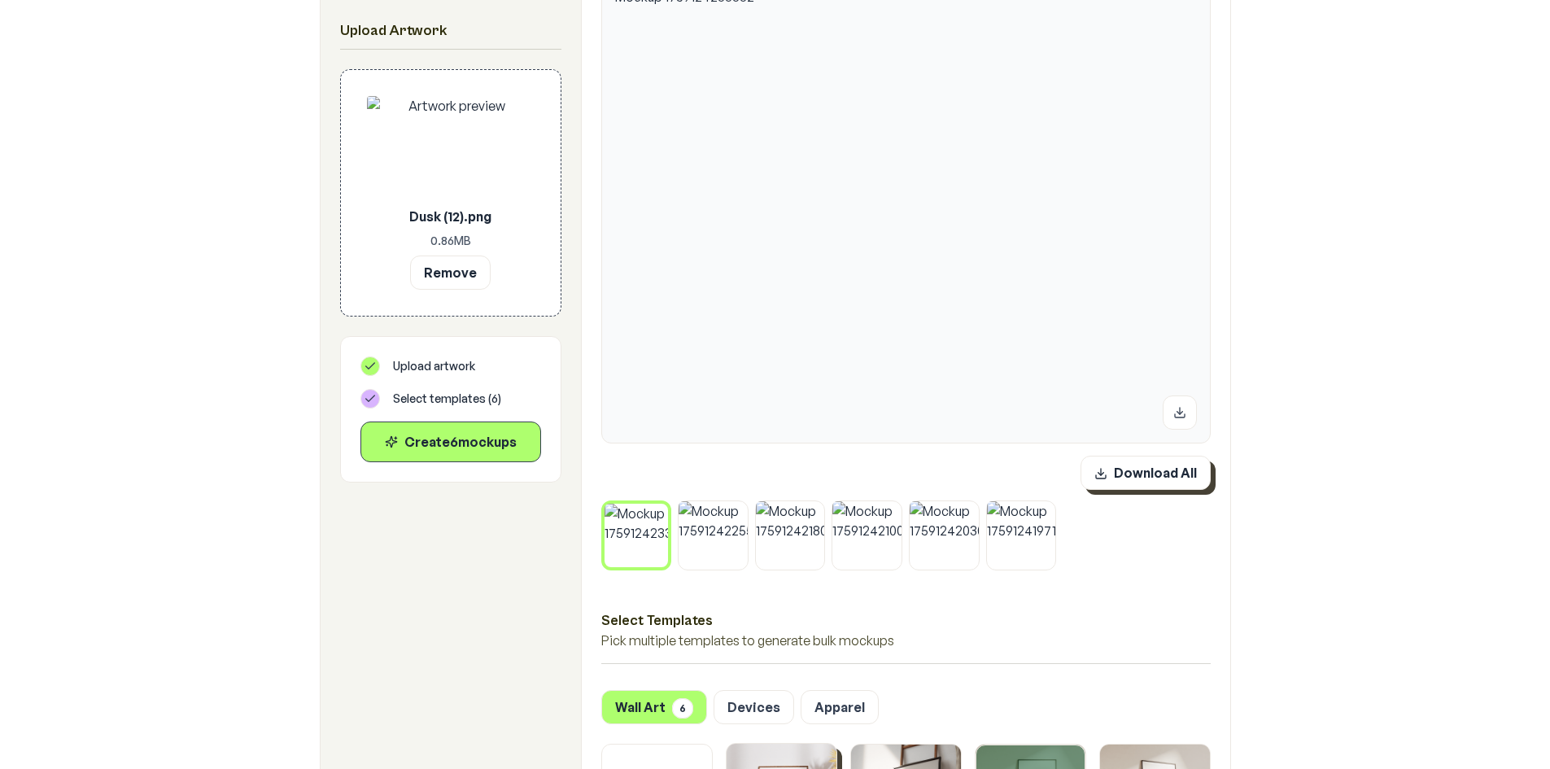
click at [1168, 486] on button "Download All" at bounding box center [1146, 473] width 130 height 34
